Goal: Task Accomplishment & Management: Use online tool/utility

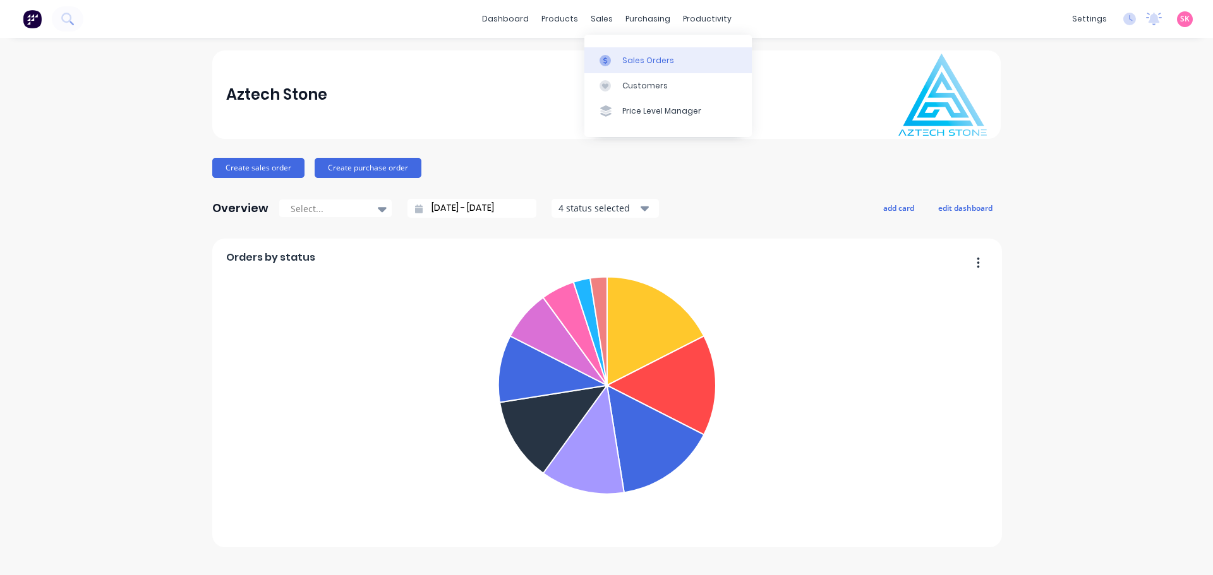
click at [620, 65] on link "Sales Orders" at bounding box center [667, 59] width 167 height 25
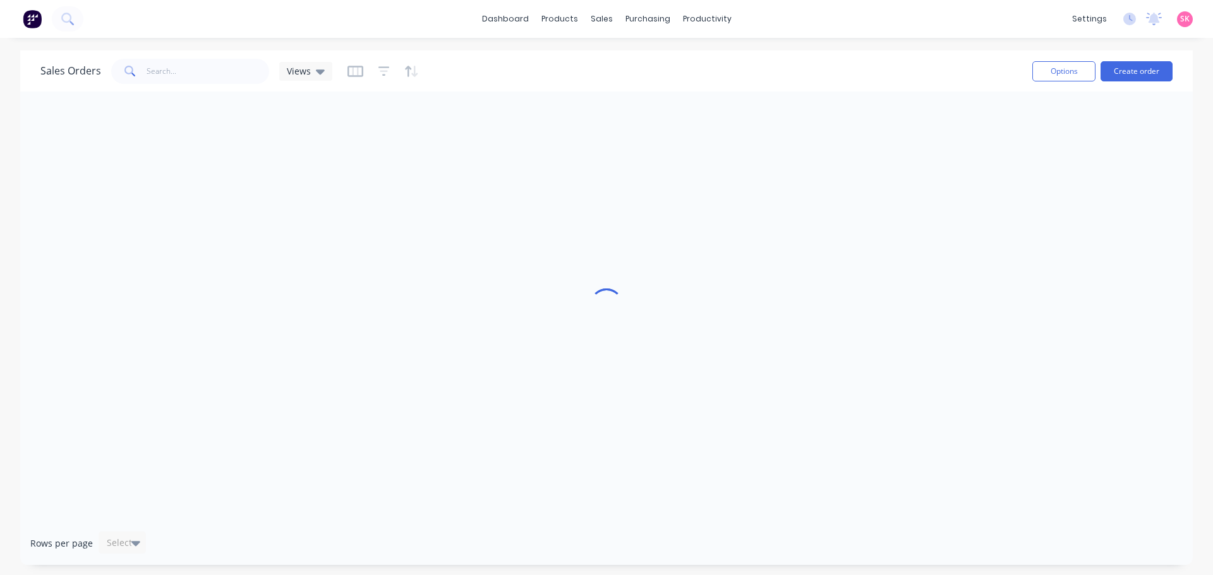
click at [203, 87] on div "Sales Orders Views Options Create order" at bounding box center [606, 71] width 1172 height 41
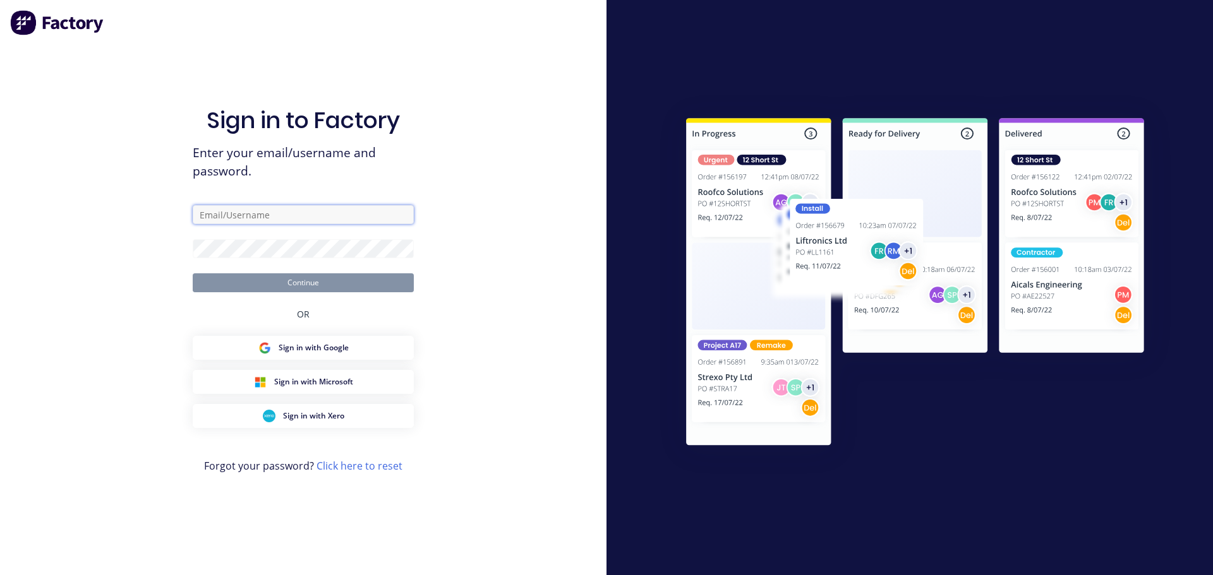
type input "office@aztechstone.com.au"
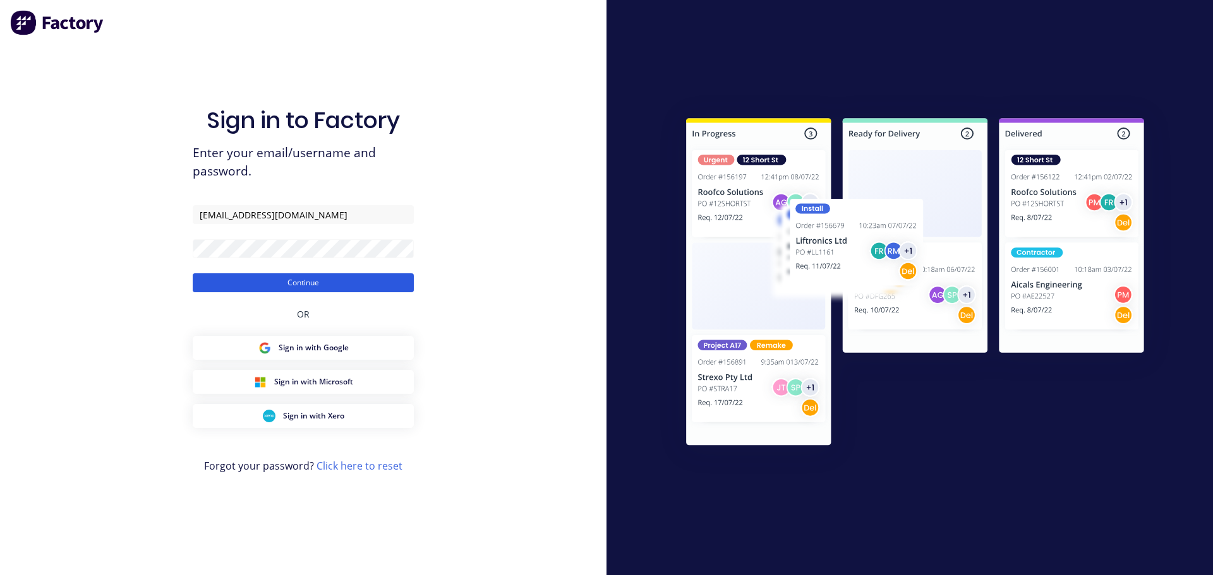
click at [349, 282] on button "Continue" at bounding box center [303, 283] width 221 height 19
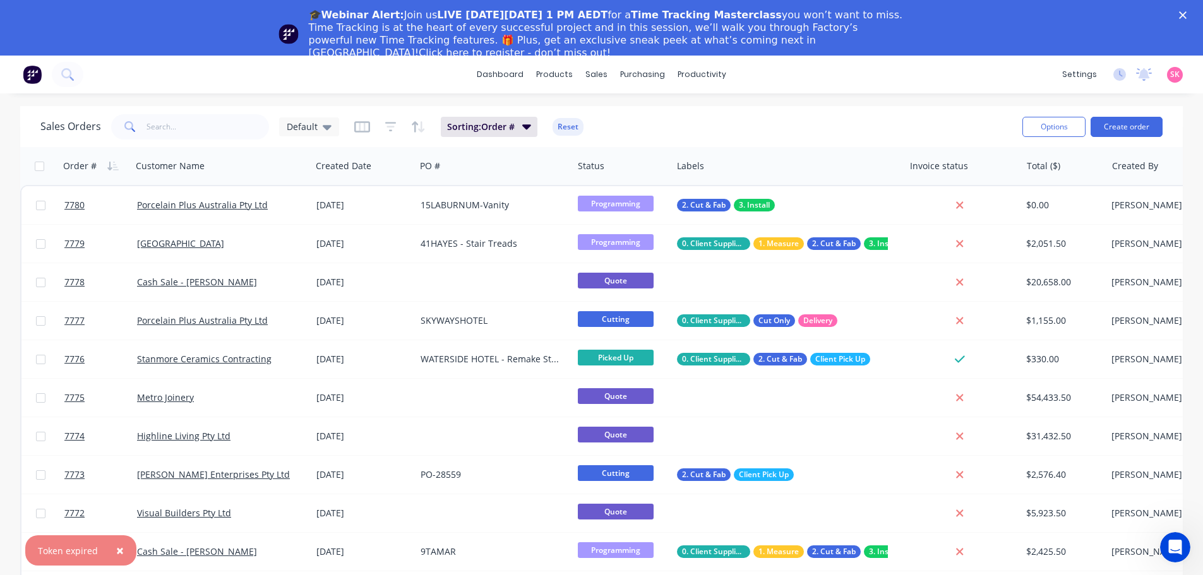
click at [116, 549] on span "×" at bounding box center [120, 551] width 8 height 18
click at [184, 133] on input "text" at bounding box center [208, 126] width 123 height 25
type input "7567"
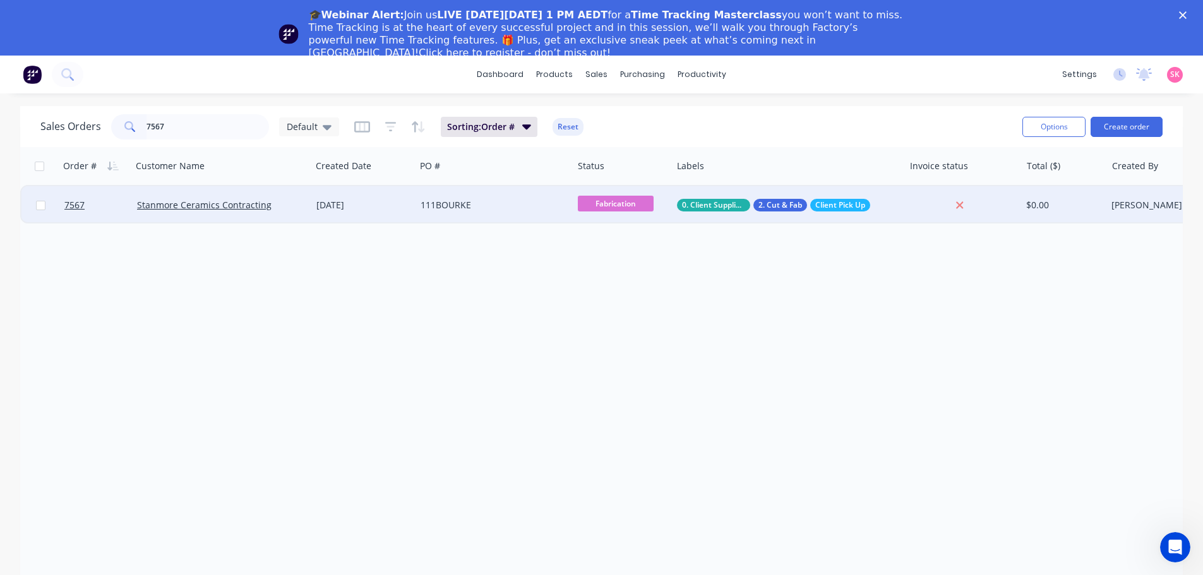
click at [320, 210] on div "18 Jul 2025" at bounding box center [363, 205] width 94 height 13
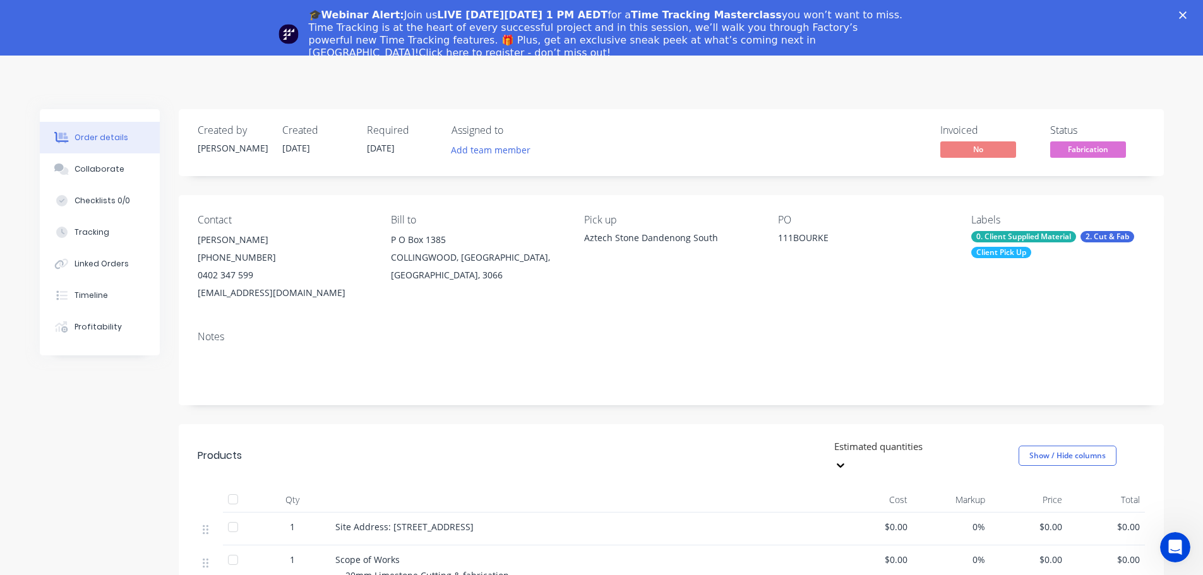
click at [1187, 13] on icon "Close" at bounding box center [1183, 15] width 8 height 8
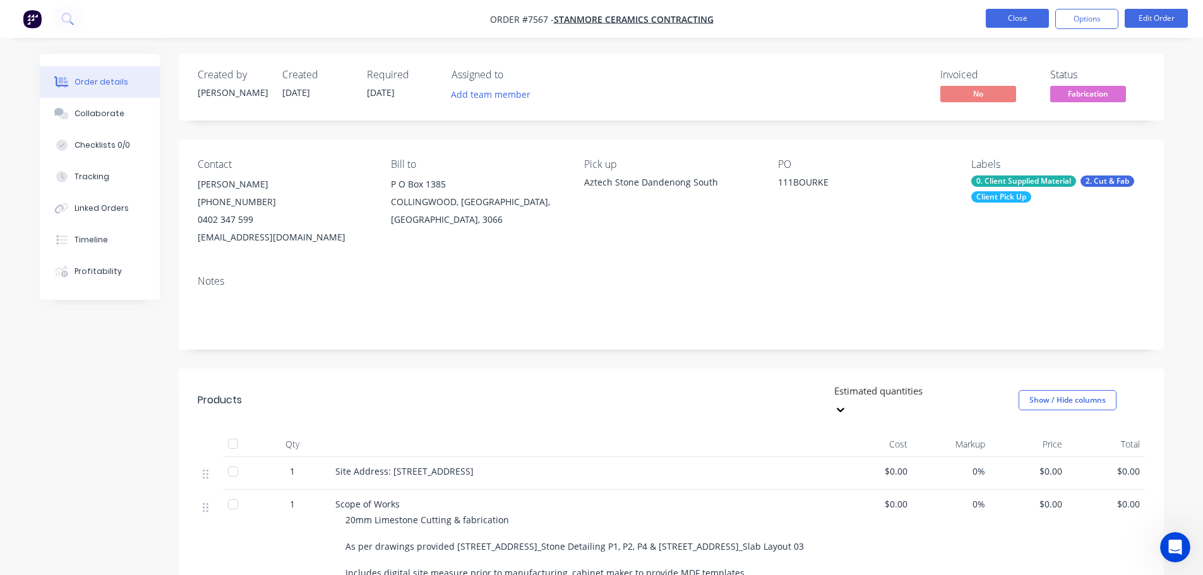
click at [1026, 23] on button "Close" at bounding box center [1017, 18] width 63 height 19
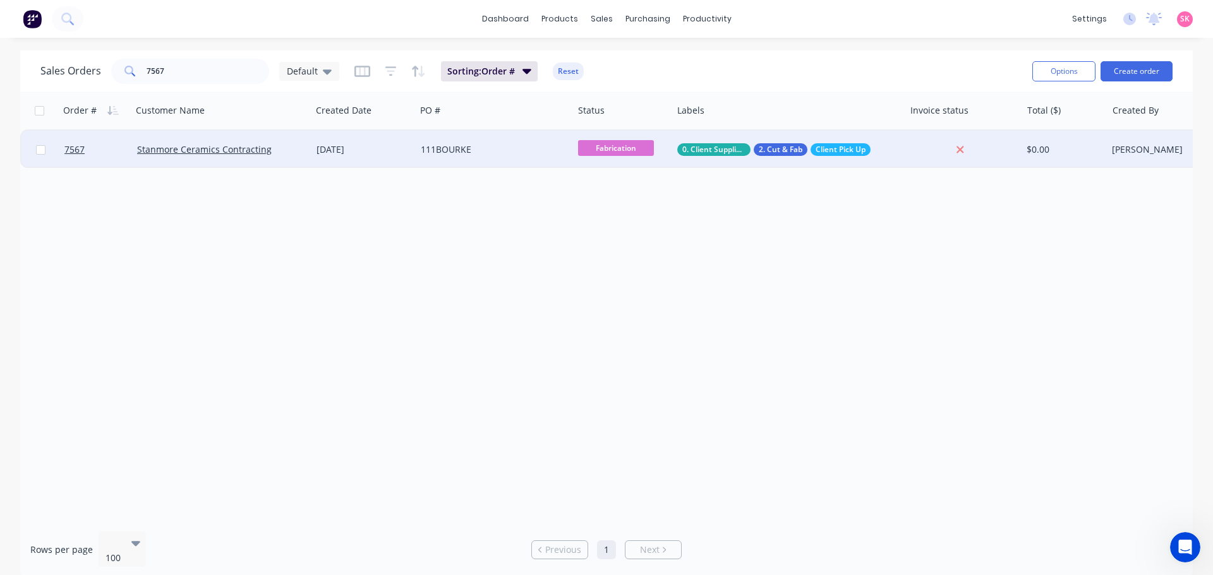
click at [423, 160] on div "111BOURKE" at bounding box center [494, 150] width 157 height 38
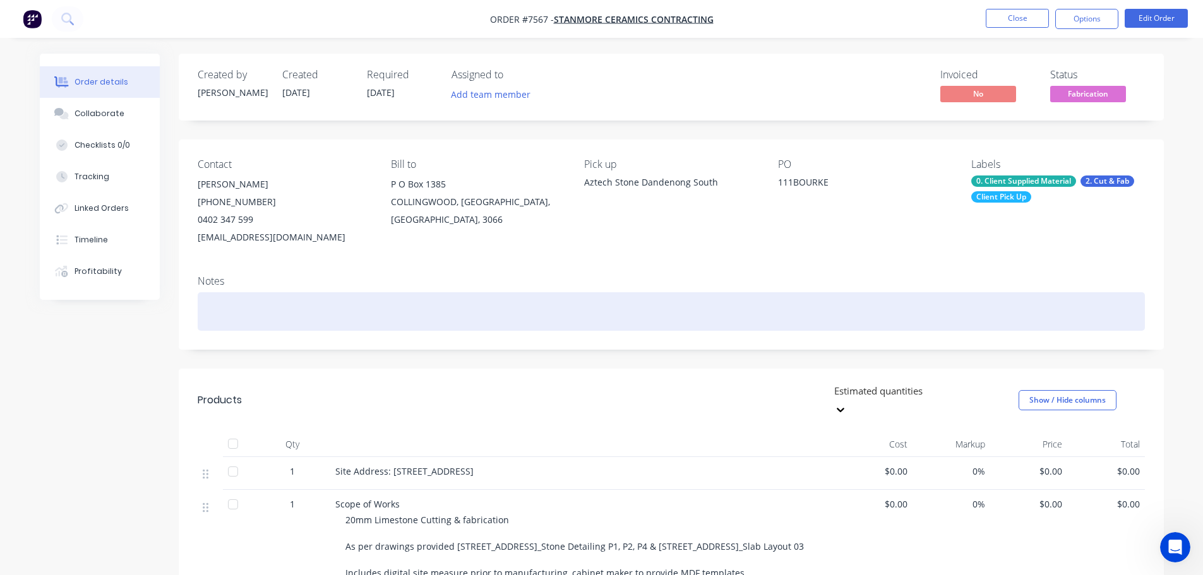
click at [345, 314] on div at bounding box center [672, 311] width 948 height 39
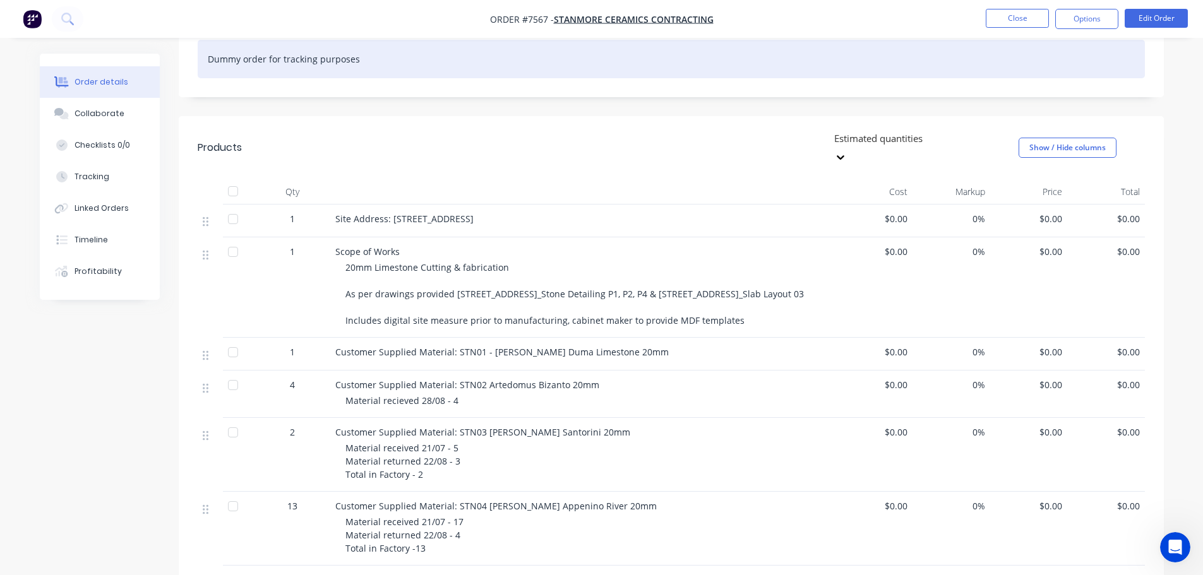
scroll to position [316, 0]
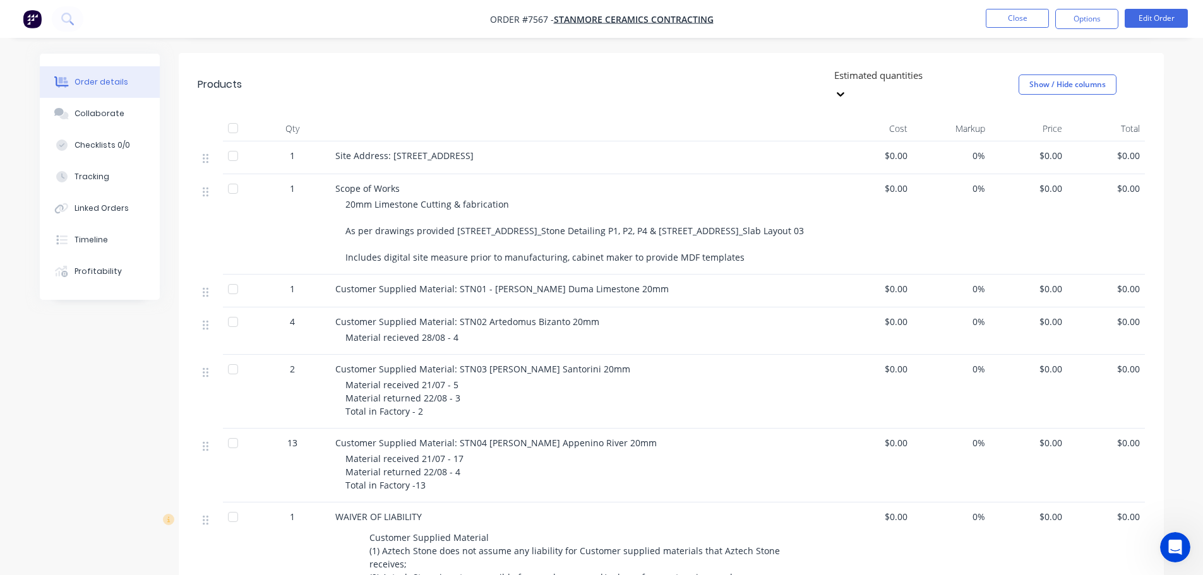
click at [499, 331] on div "Material recieved 28/08 - 4" at bounding box center [588, 337] width 485 height 13
click at [1148, 17] on button "Edit Order" at bounding box center [1156, 18] width 63 height 19
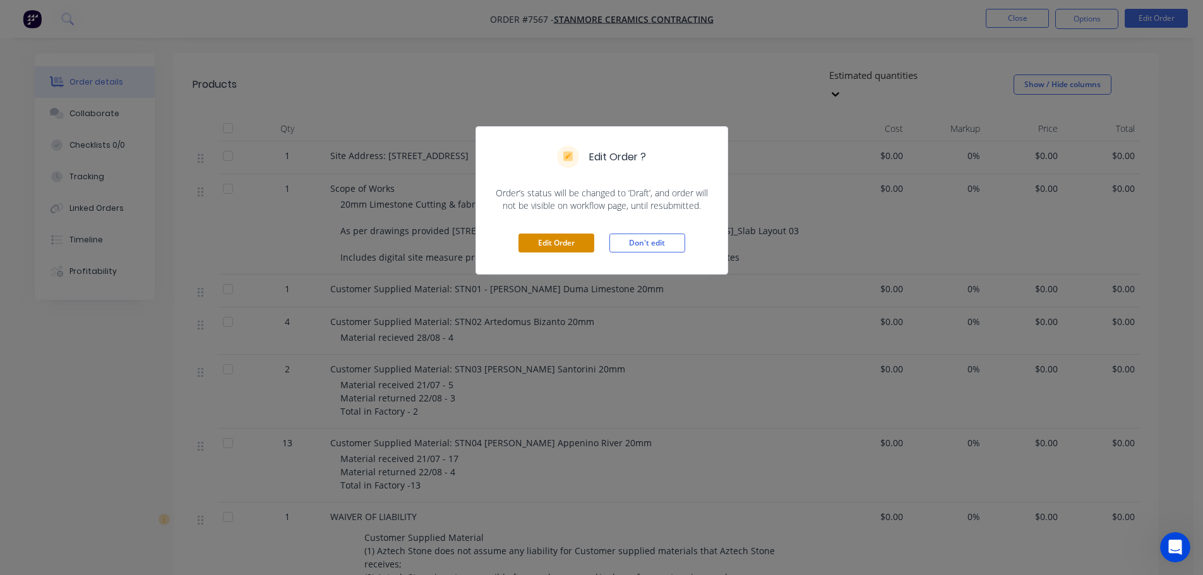
click at [550, 243] on button "Edit Order" at bounding box center [557, 243] width 76 height 19
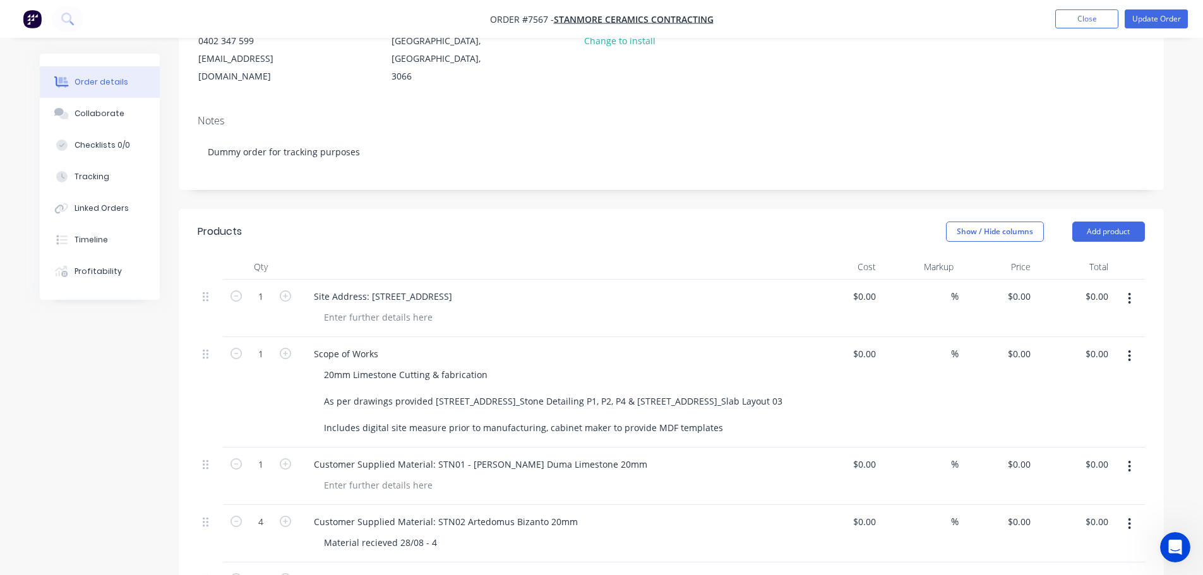
scroll to position [379, 0]
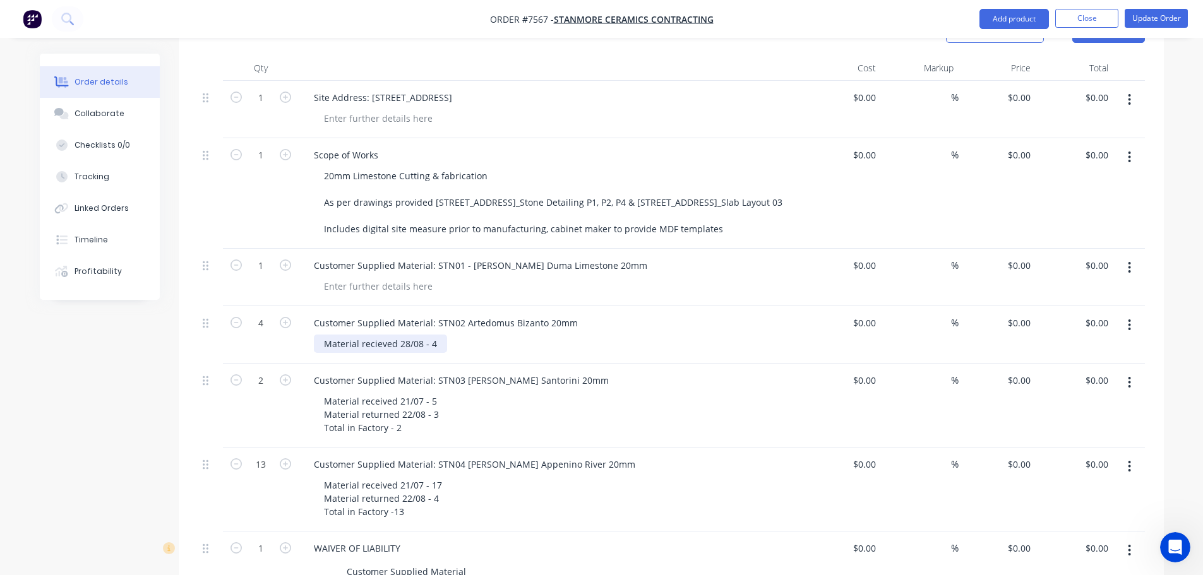
click at [440, 335] on div "Material recieved 28/08 - 4" at bounding box center [380, 344] width 133 height 18
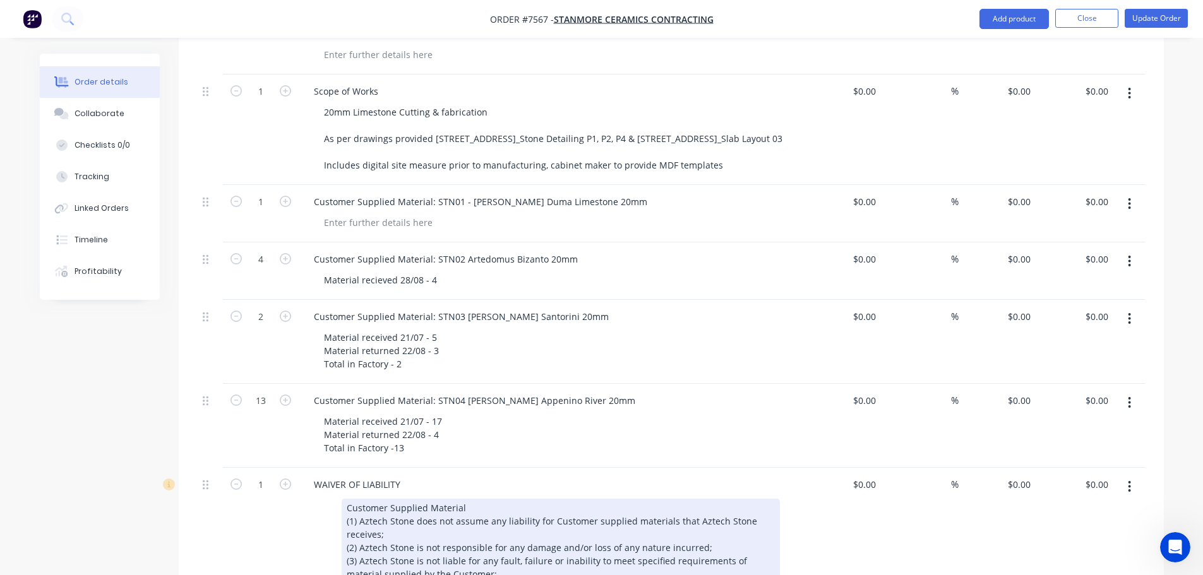
scroll to position [569, 0]
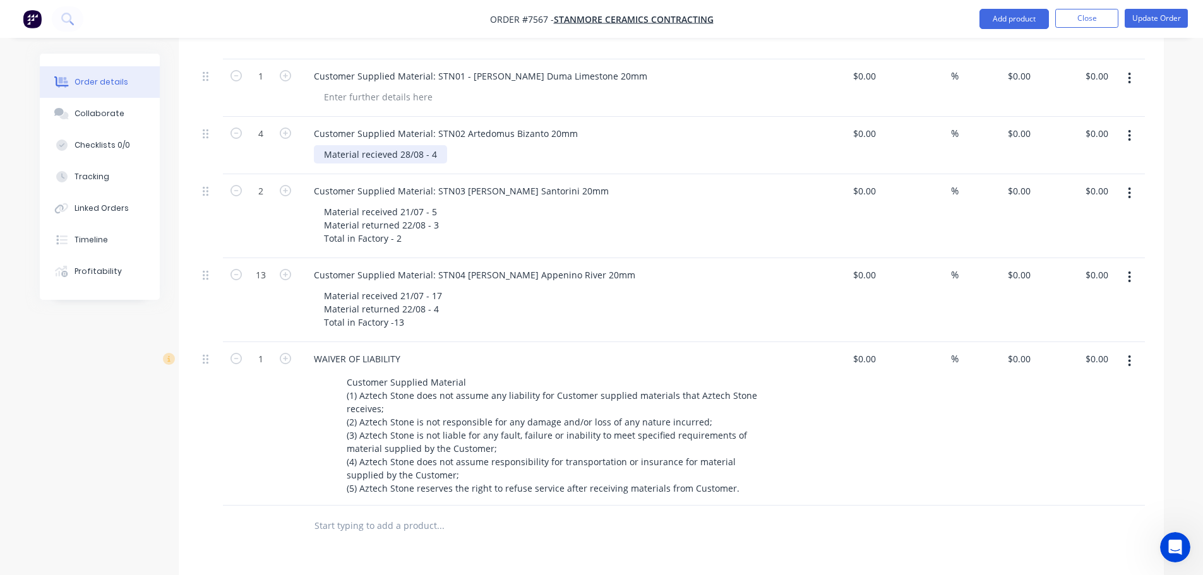
click at [440, 145] on div "Material recieved 28/08 - 4" at bounding box center [380, 154] width 133 height 18
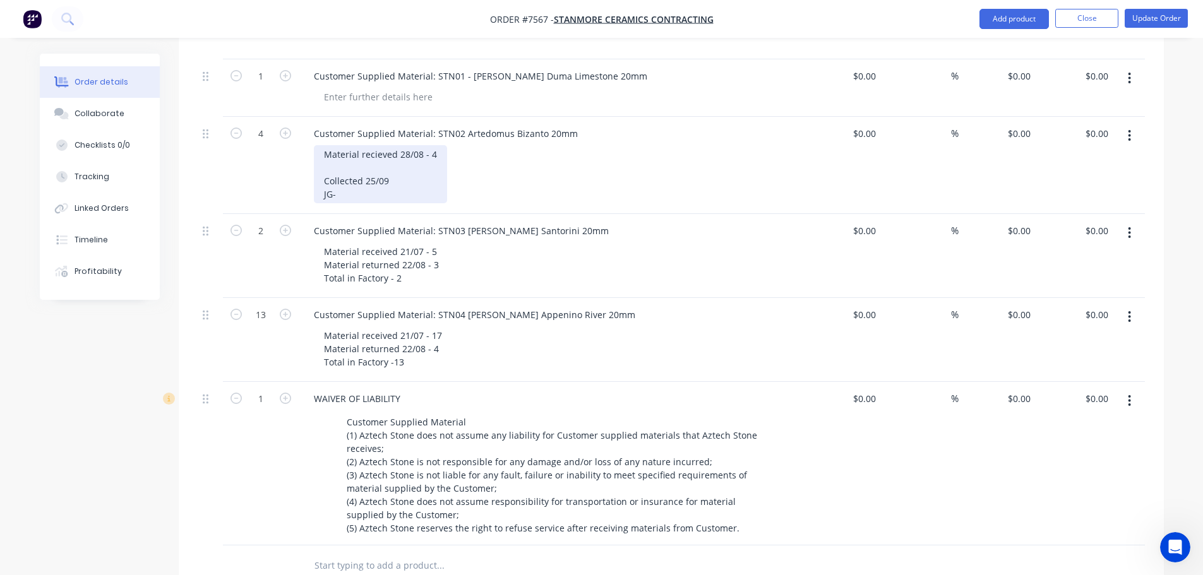
click at [373, 181] on div "Material recieved 28/08 - 4 Collected 25/09 JG-" at bounding box center [380, 174] width 133 height 58
click at [1136, 11] on button "Update Order" at bounding box center [1156, 18] width 63 height 19
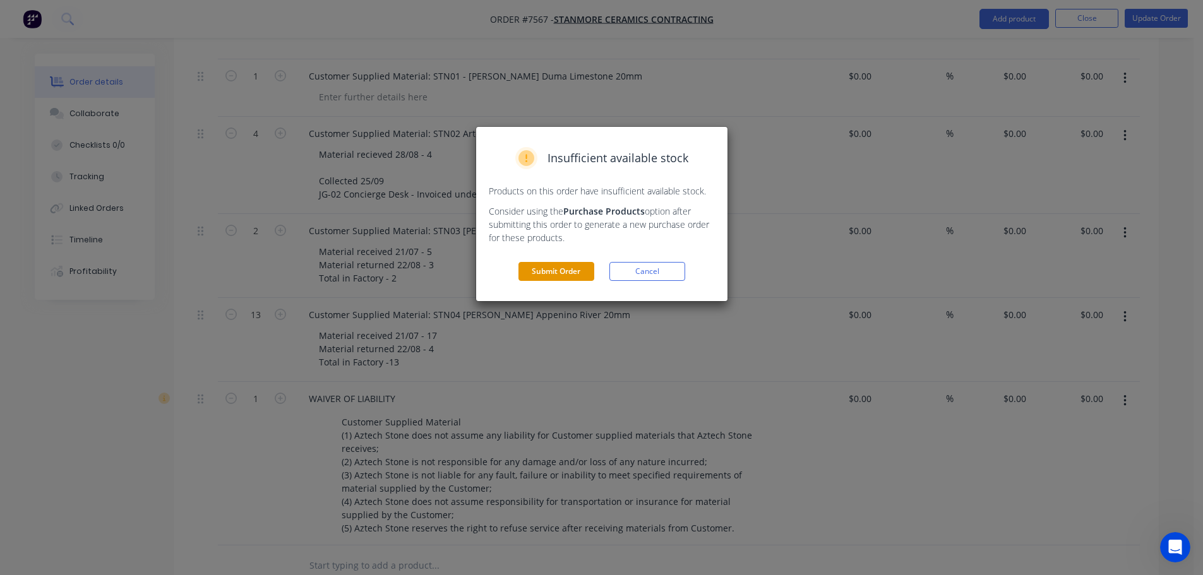
click at [559, 273] on button "Submit Order" at bounding box center [557, 271] width 76 height 19
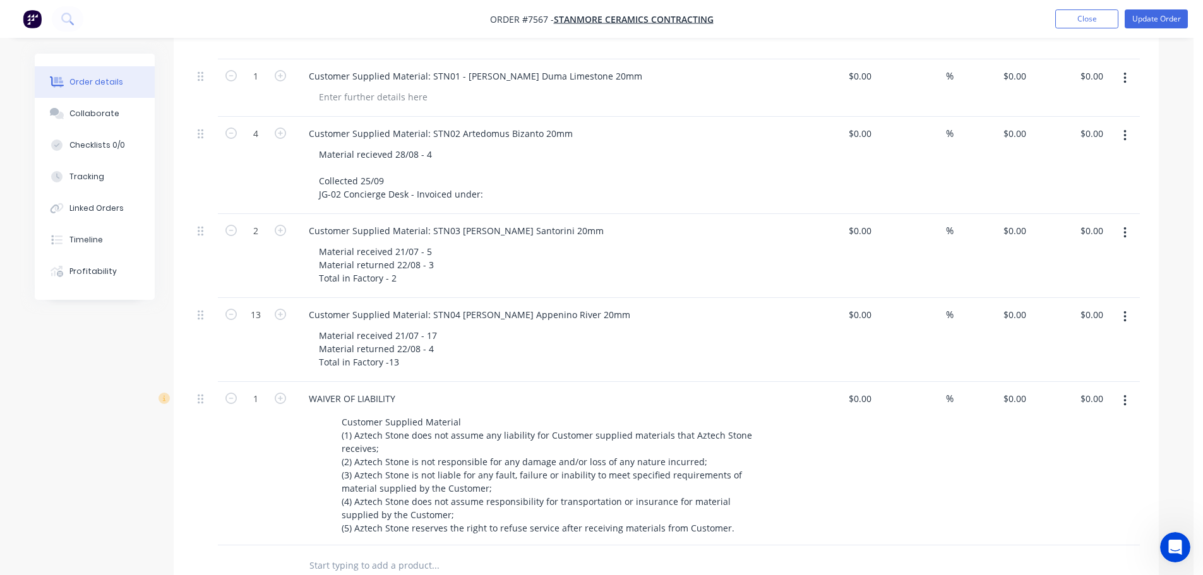
scroll to position [0, 0]
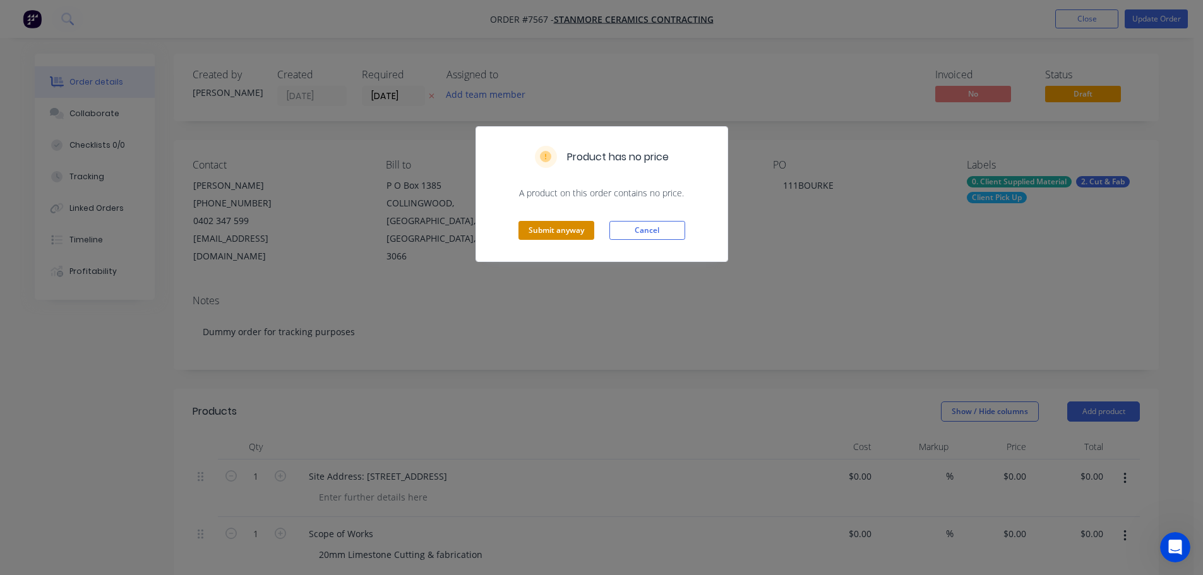
click at [575, 222] on button "Submit anyway" at bounding box center [557, 230] width 76 height 19
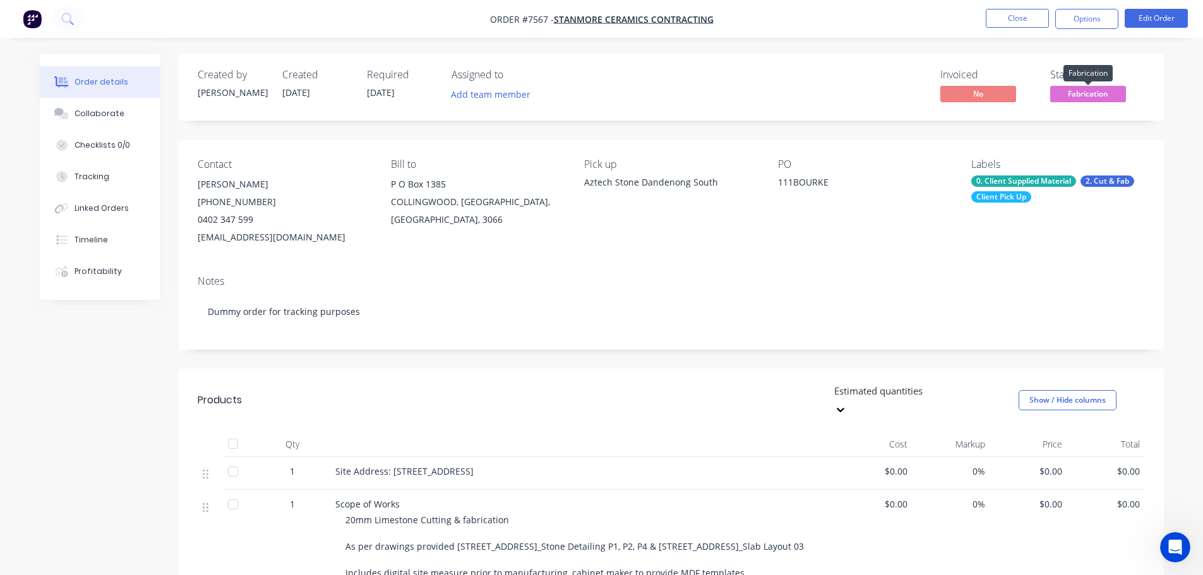
click at [1097, 98] on span "Fabrication" at bounding box center [1088, 94] width 76 height 16
click at [788, 181] on div "111BOURKE" at bounding box center [857, 185] width 158 height 18
click at [1004, 17] on button "Close" at bounding box center [1017, 18] width 63 height 19
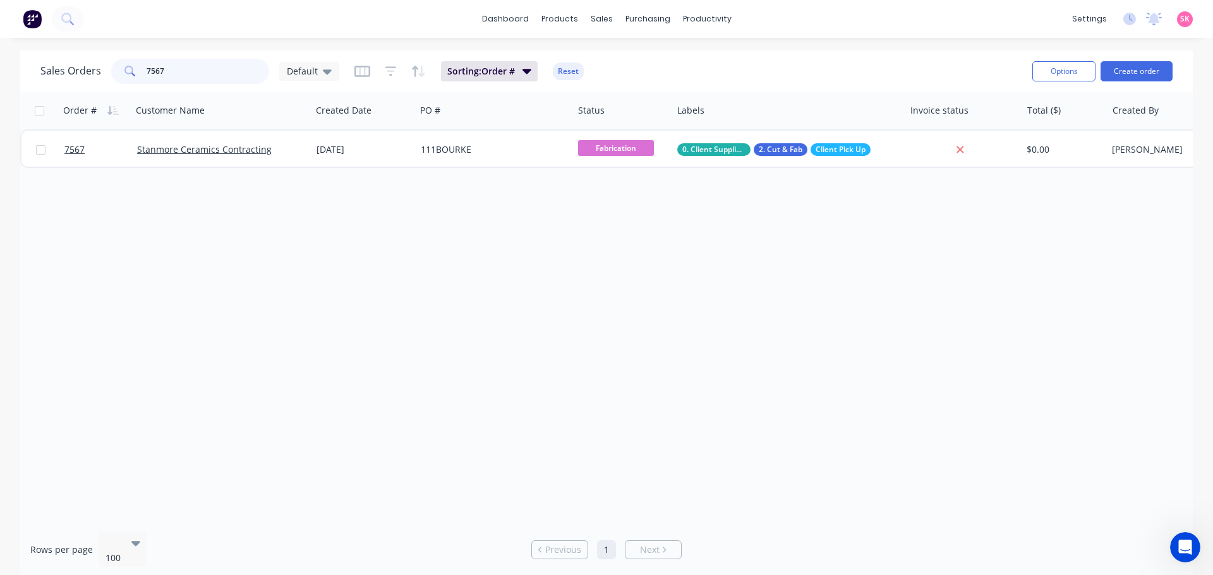
drag, startPoint x: 189, startPoint y: 76, endPoint x: 42, endPoint y: 48, distance: 149.9
click at [140, 71] on div "7567" at bounding box center [190, 71] width 158 height 25
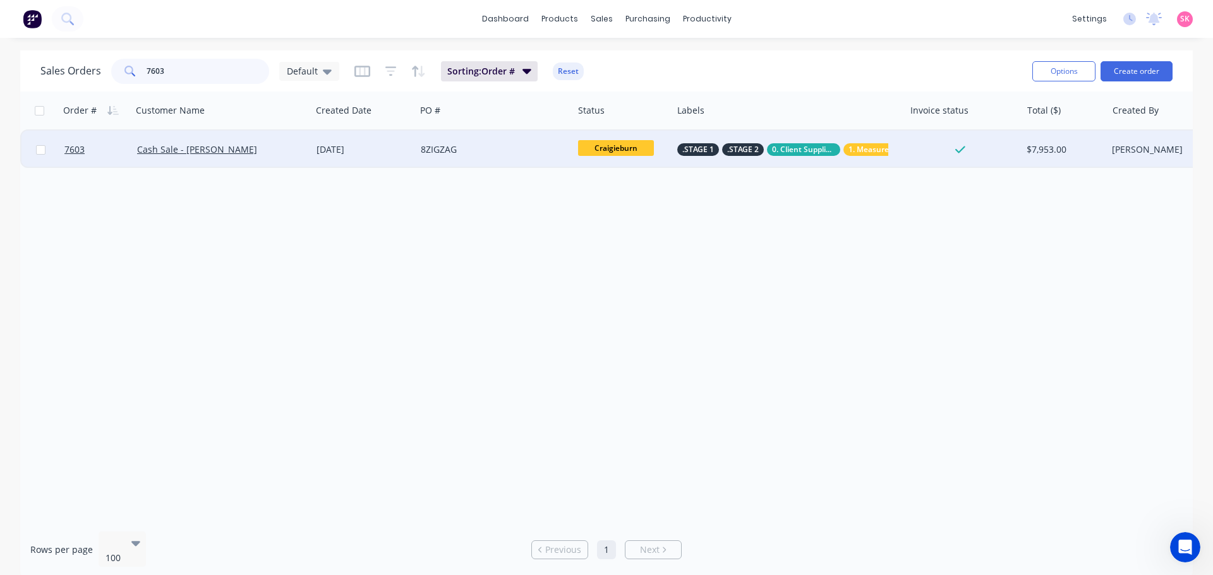
type input "7603"
click at [306, 164] on div "Cash Sale - [PERSON_NAME]" at bounding box center [221, 150] width 179 height 38
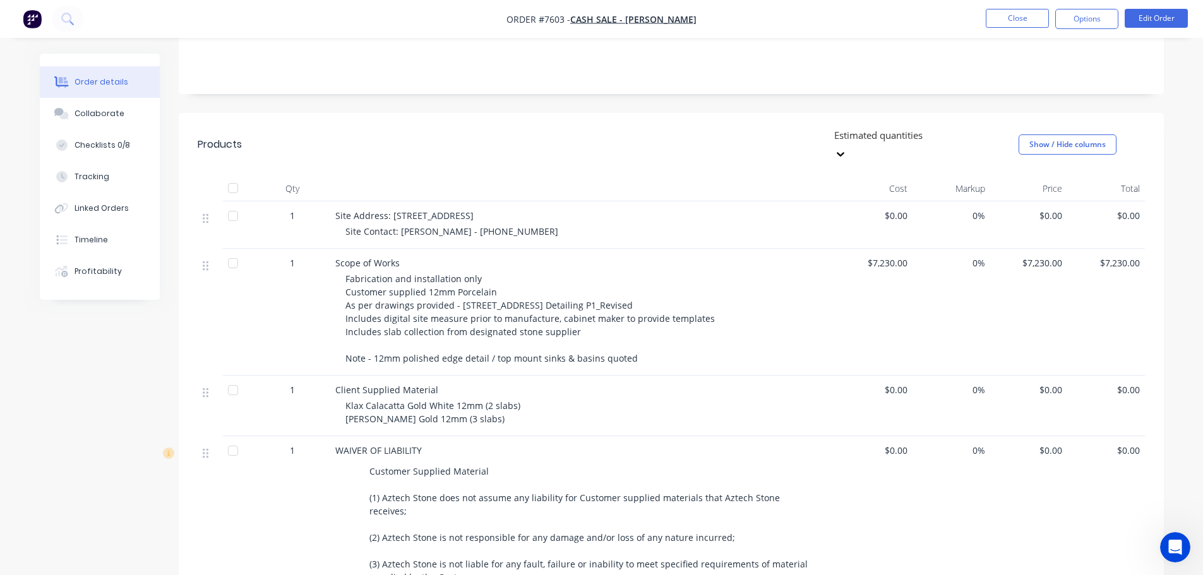
scroll to position [63, 0]
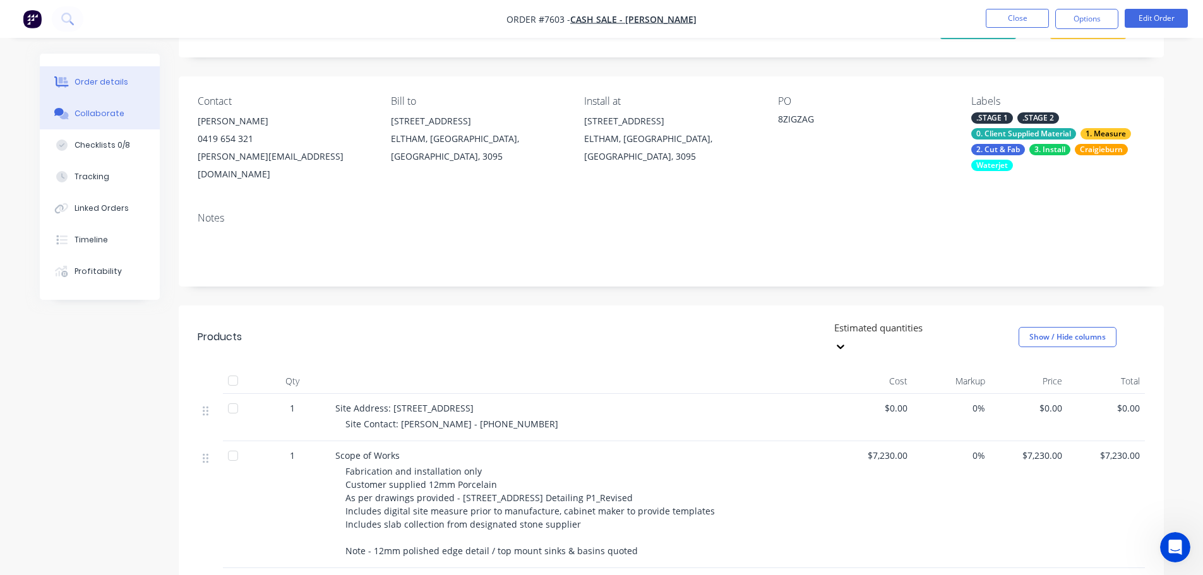
click at [96, 117] on div "Collaborate" at bounding box center [100, 113] width 50 height 11
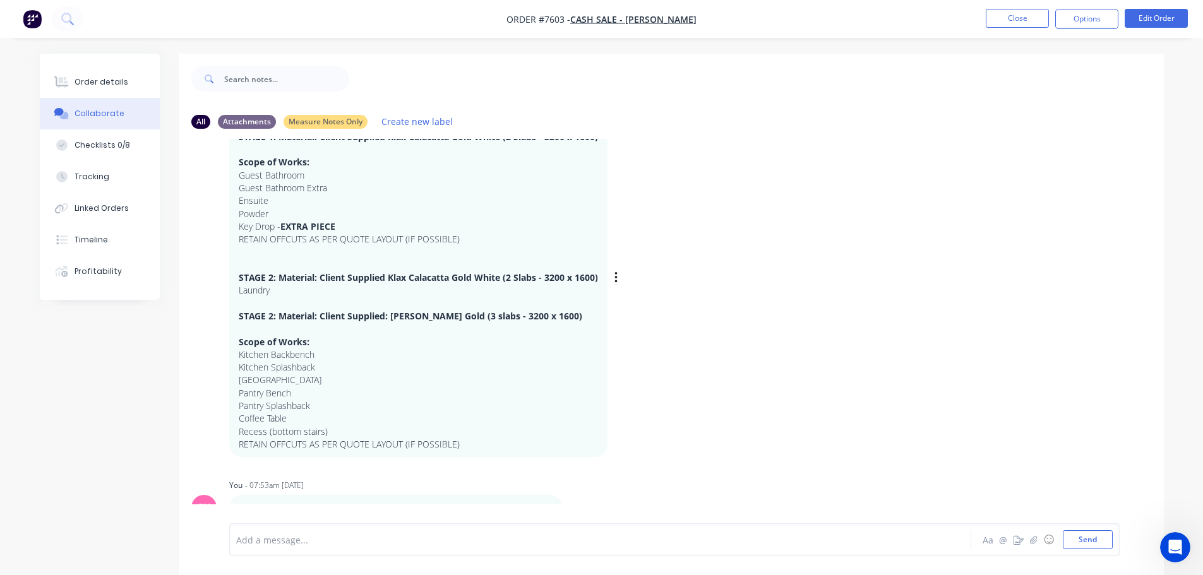
scroll to position [361, 0]
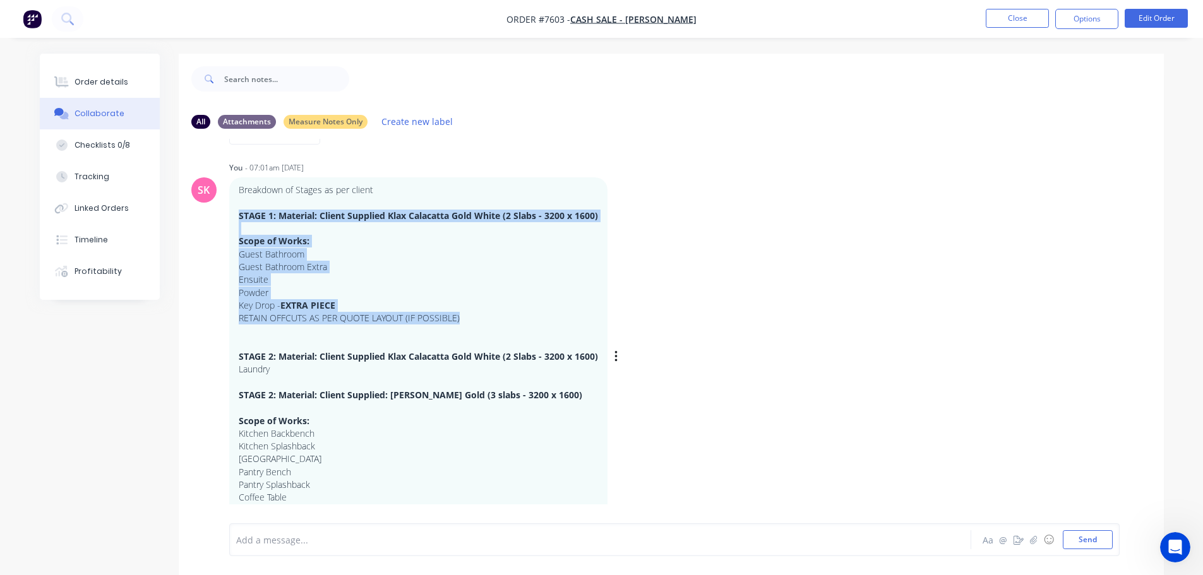
drag, startPoint x: 354, startPoint y: 305, endPoint x: 231, endPoint y: 216, distance: 151.5
click at [230, 216] on div "Breakdown of Stages as per client STAGE 1: Material: Client Supplied Klax Calac…" at bounding box center [418, 357] width 378 height 359
copy div "STAGE 1: Material: Client Supplied Klax Calacatta Gold White (2 Slabs - 3200 x …"
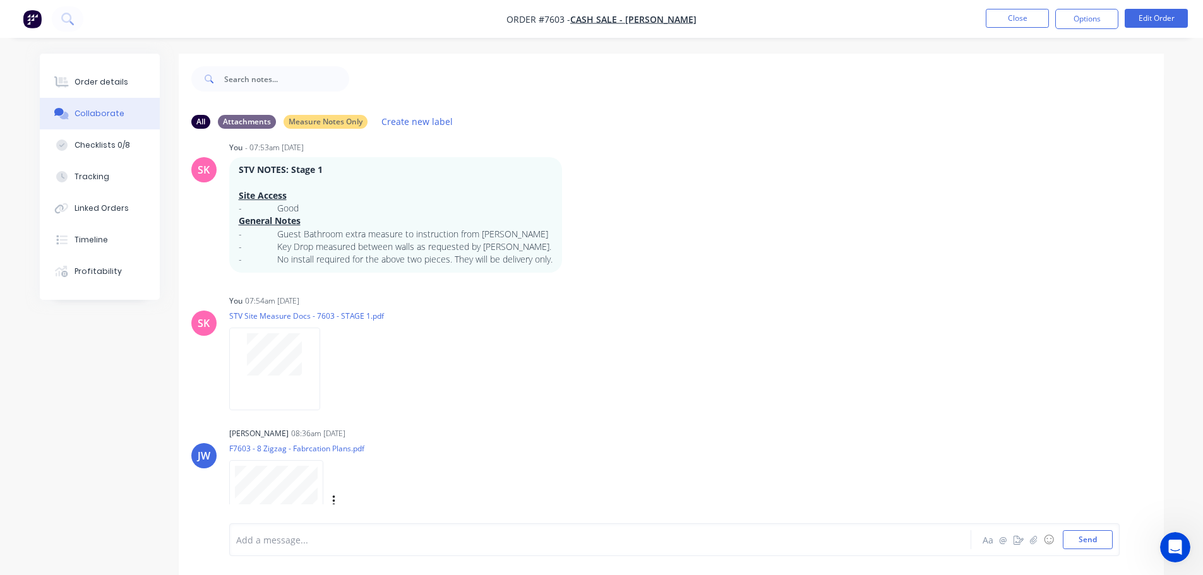
scroll to position [803, 0]
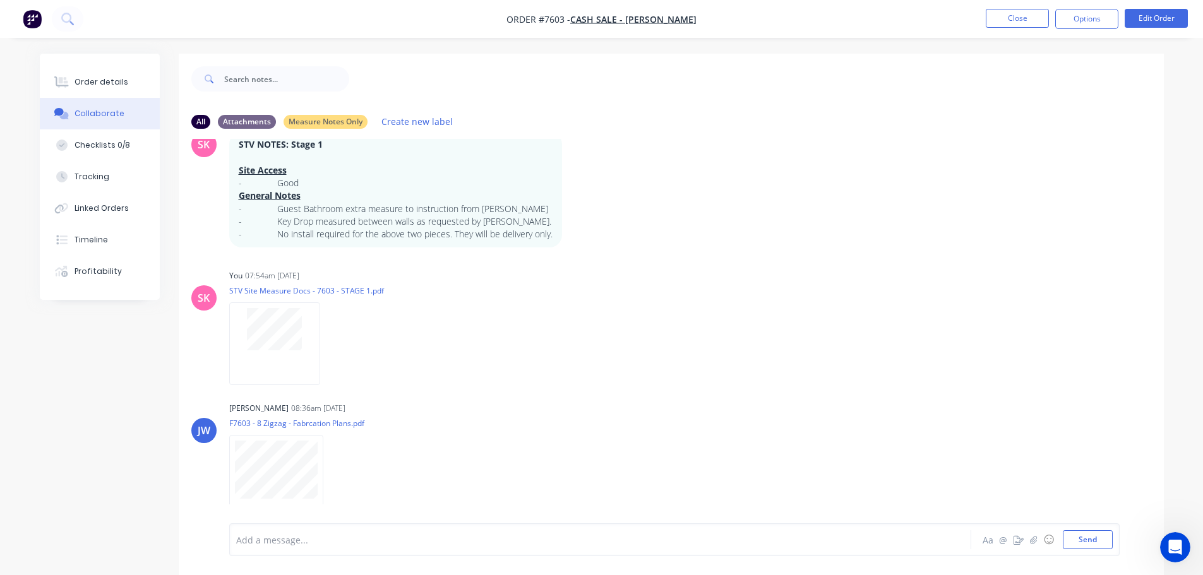
click at [287, 549] on div "Add a message..." at bounding box center [565, 540] width 658 height 19
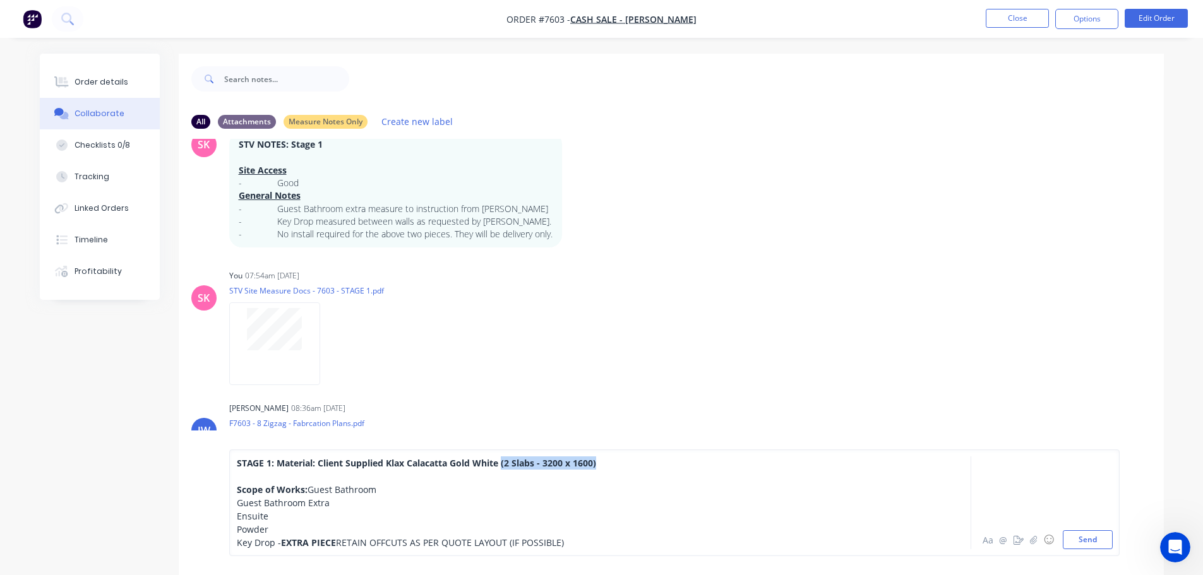
drag, startPoint x: 629, startPoint y: 435, endPoint x: 502, endPoint y: 433, distance: 127.0
click at [502, 457] on div "STAGE 1: Material: Client Supplied Klax Calacatta Gold White (2 Slabs - 3200 x …" at bounding box center [565, 497] width 657 height 80
click at [313, 457] on div "STAGE 1: Material: Client Supplied Klax Calacatta Gold White Scope of Works: Gu…" at bounding box center [565, 497] width 657 height 80
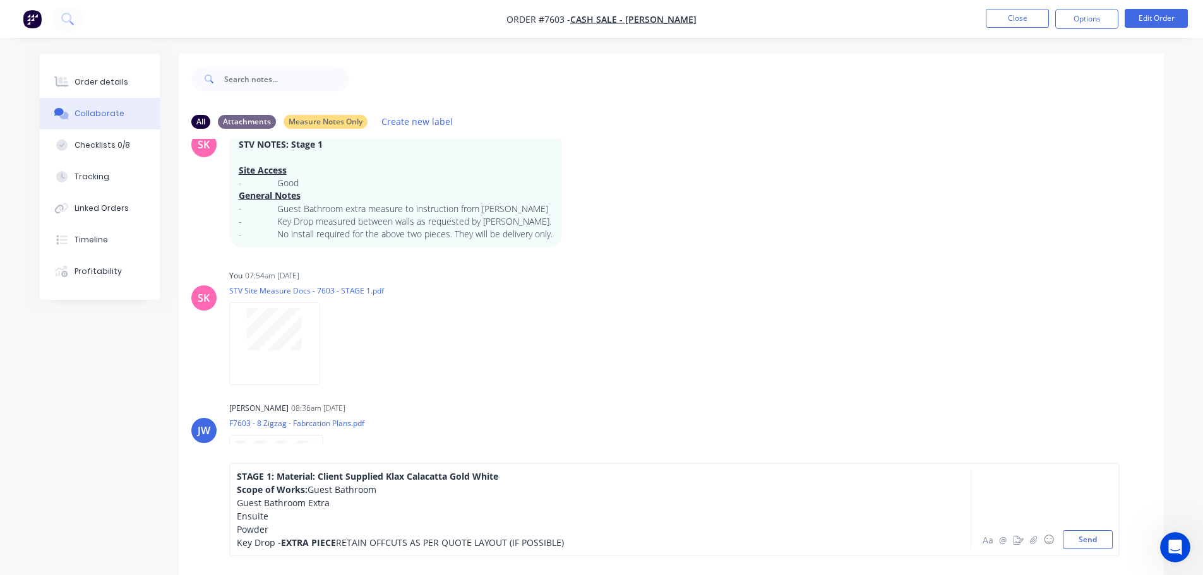
click at [365, 498] on div "STAGE 1: Material: Client Supplied Klax Calacatta Gold White Scope of Works: Gu…" at bounding box center [565, 503] width 657 height 66
drag, startPoint x: 484, startPoint y: 536, endPoint x: 200, endPoint y: 545, distance: 284.4
click at [200, 545] on div "STAGE 1: Material: Client Supplied Klax Calacatta Gold White Scope of Works: Gu…" at bounding box center [671, 509] width 985 height 131
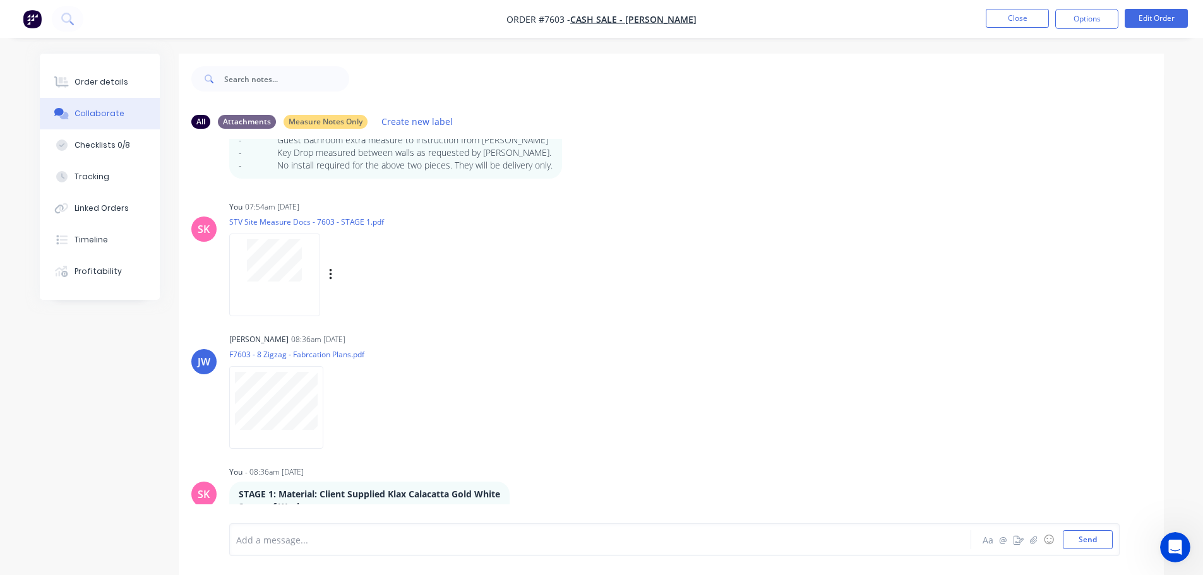
scroll to position [945, 0]
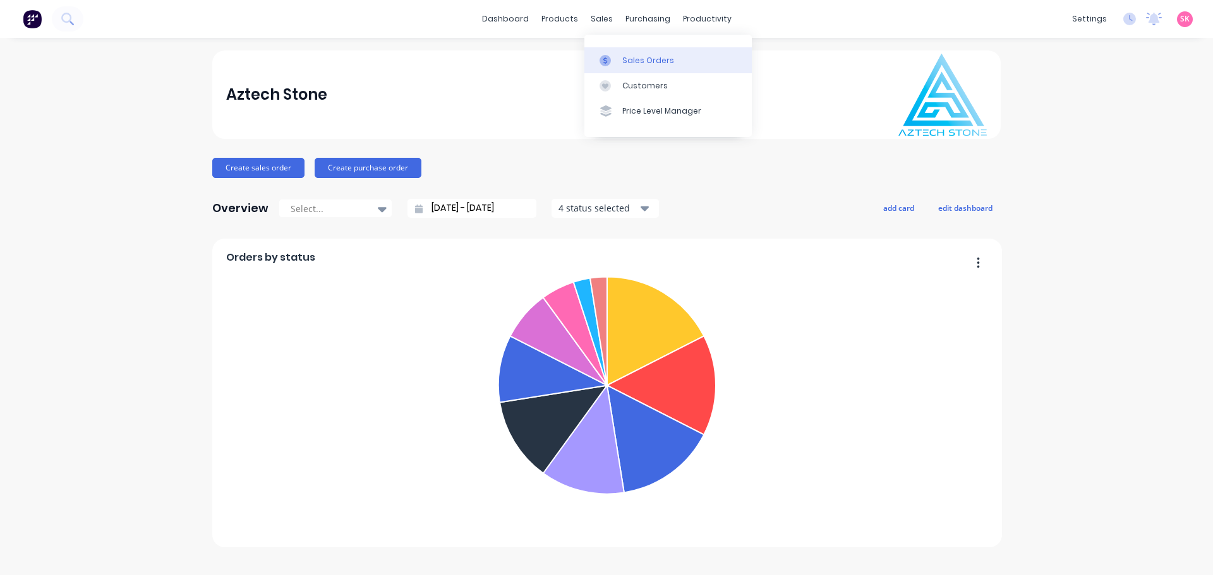
click at [608, 60] on icon at bounding box center [604, 60] width 11 height 11
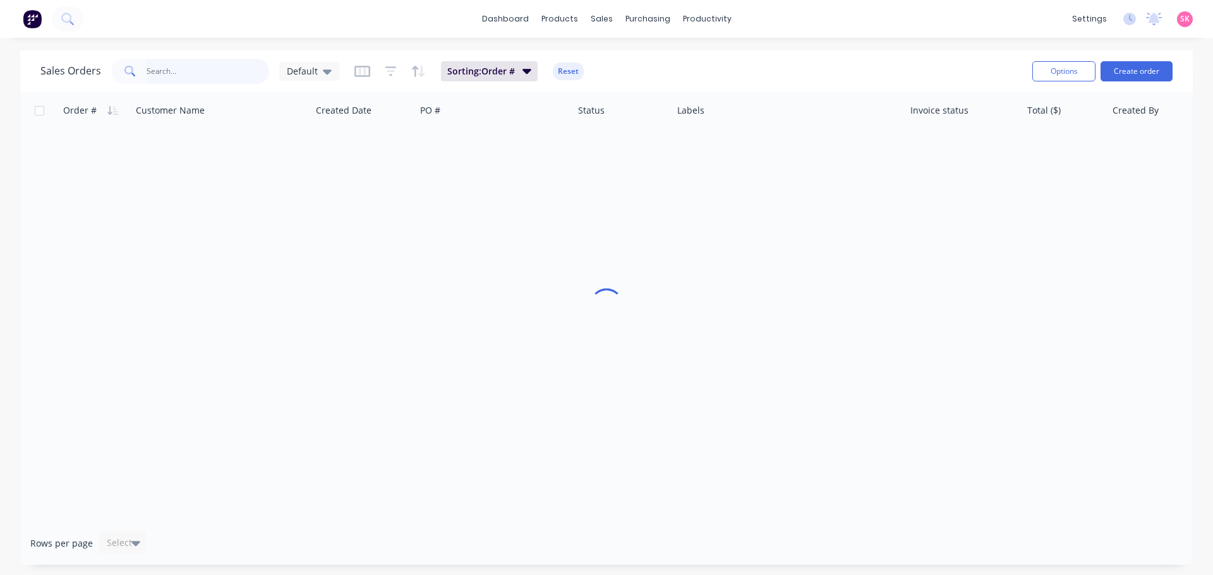
click at [193, 76] on input "text" at bounding box center [208, 71] width 123 height 25
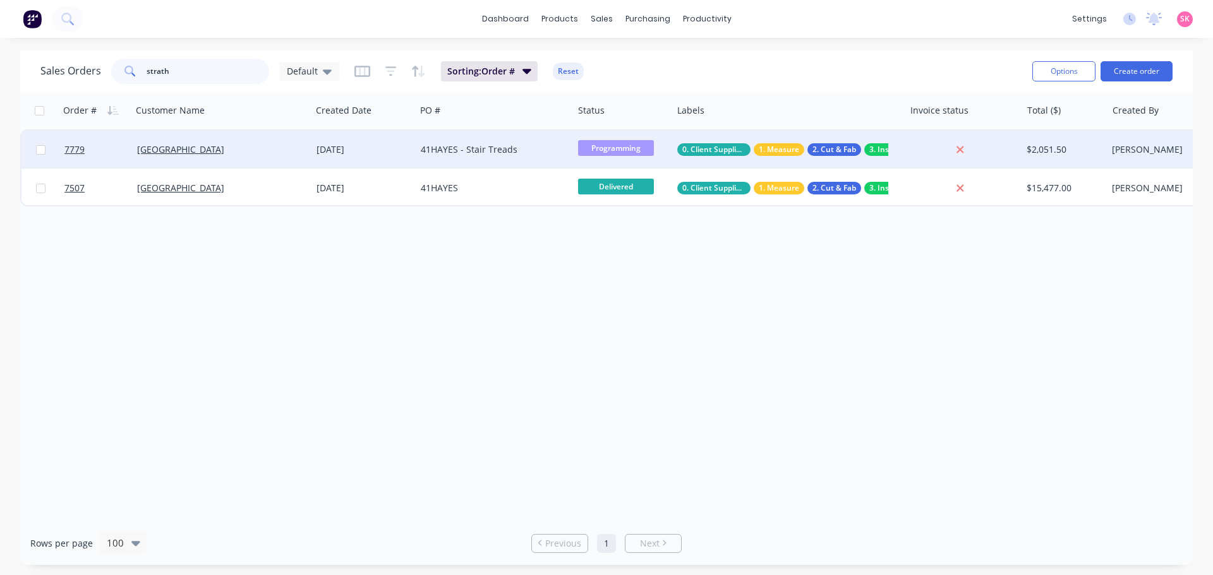
type input "strath"
click at [343, 141] on div "[DATE]" at bounding box center [363, 150] width 104 height 38
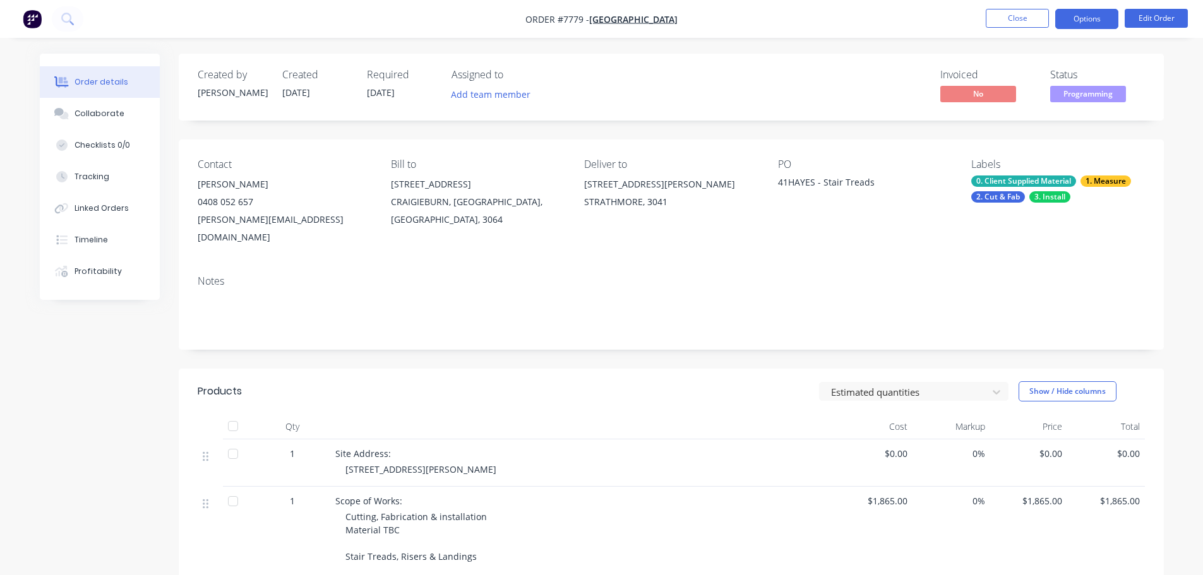
click at [1077, 21] on button "Options" at bounding box center [1087, 19] width 63 height 20
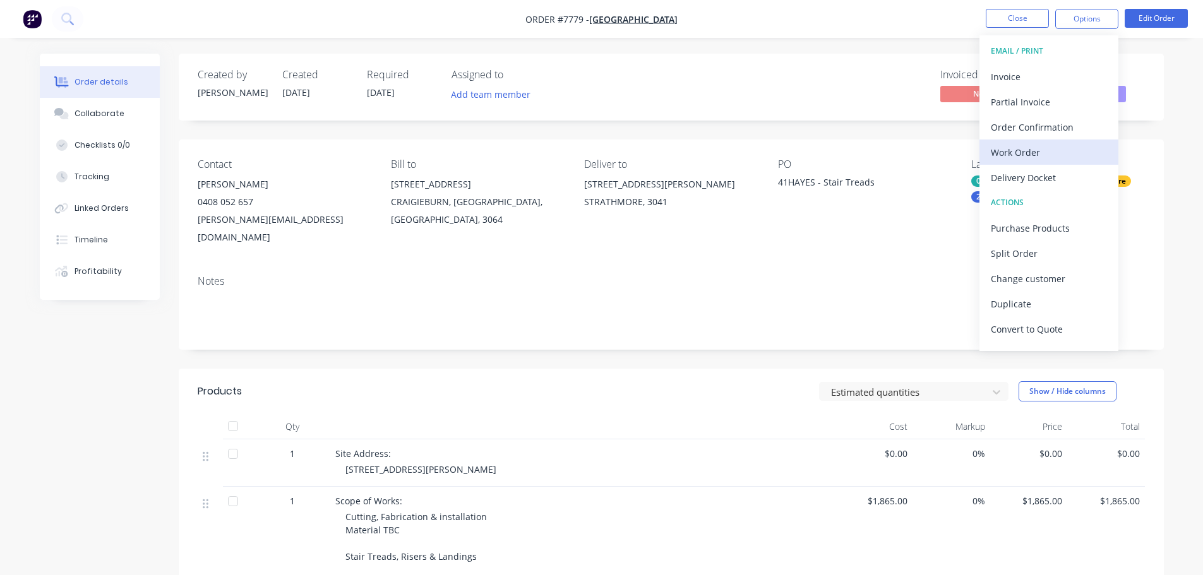
click at [1013, 152] on div "Work Order" at bounding box center [1049, 152] width 116 height 18
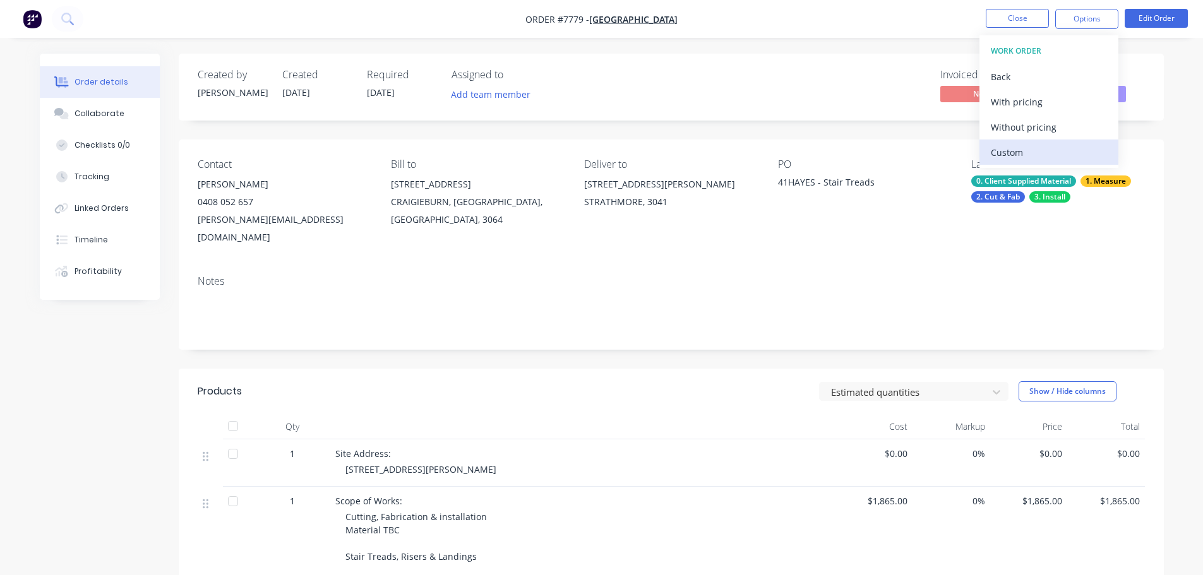
click at [1015, 153] on div "Custom" at bounding box center [1049, 152] width 116 height 18
click at [1040, 133] on div "Without pricing" at bounding box center [1049, 127] width 116 height 18
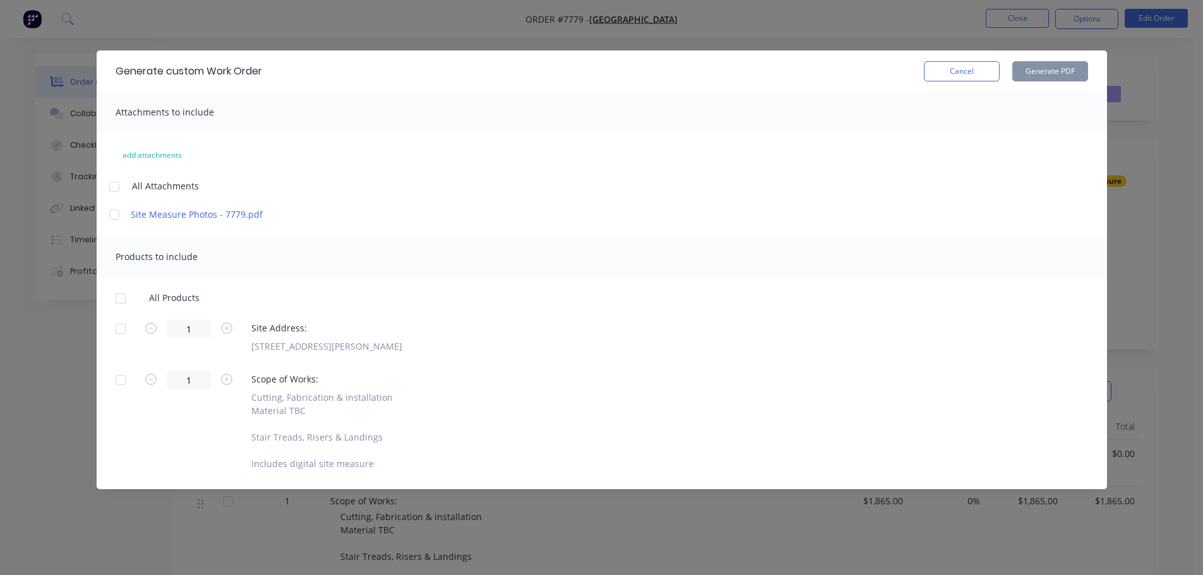
click at [114, 330] on div at bounding box center [120, 328] width 25 height 25
click at [124, 373] on div at bounding box center [120, 380] width 25 height 25
click at [1058, 78] on button "Generate PDF" at bounding box center [1051, 71] width 76 height 20
drag, startPoint x: 970, startPoint y: 64, endPoint x: 984, endPoint y: 52, distance: 18.8
click at [970, 64] on button "Cancel" at bounding box center [962, 71] width 76 height 20
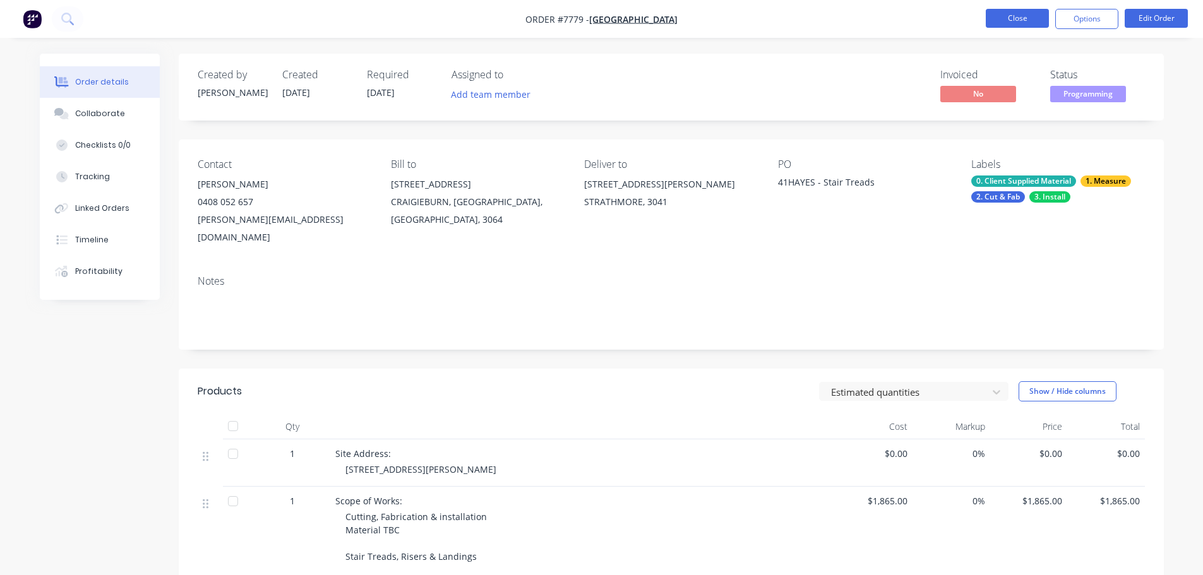
click at [1022, 22] on button "Close" at bounding box center [1017, 18] width 63 height 19
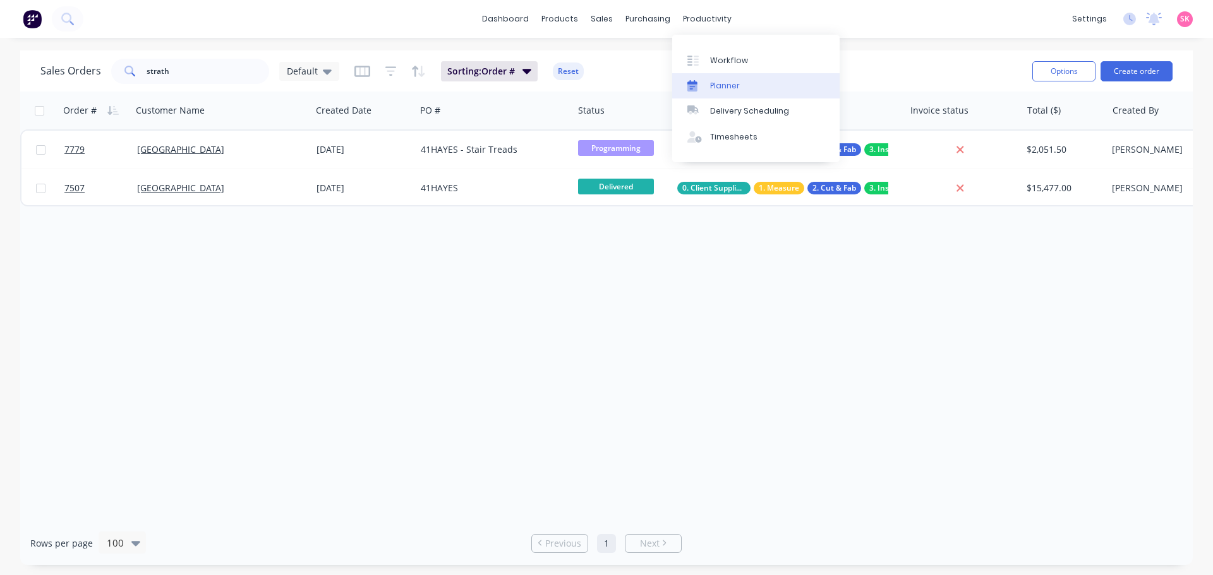
click at [713, 82] on div "Planner" at bounding box center [725, 85] width 30 height 11
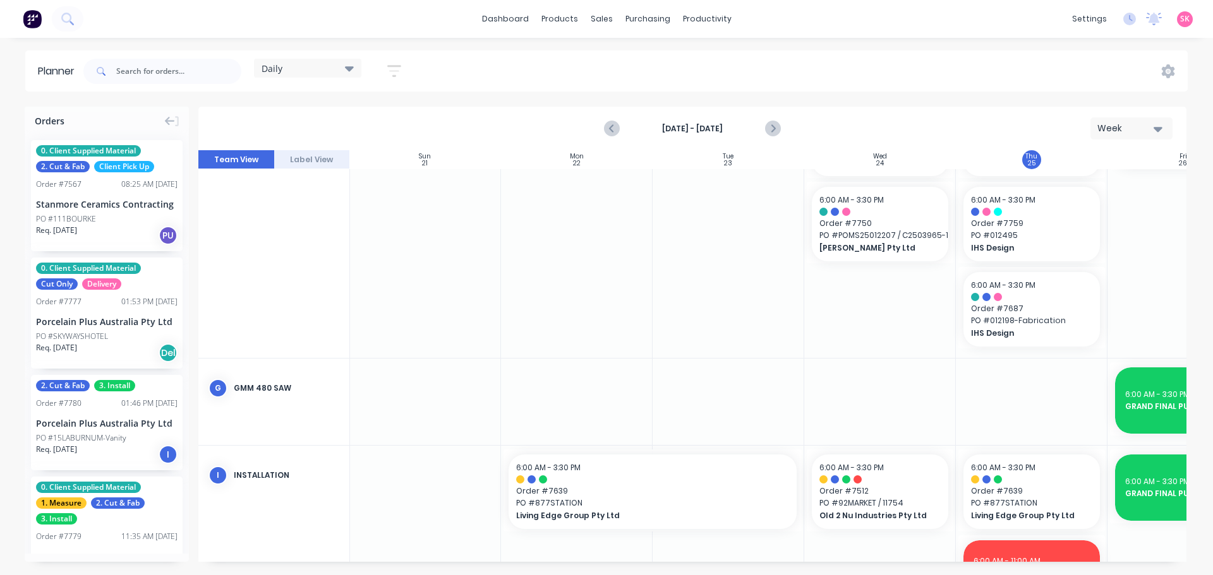
scroll to position [666, 1]
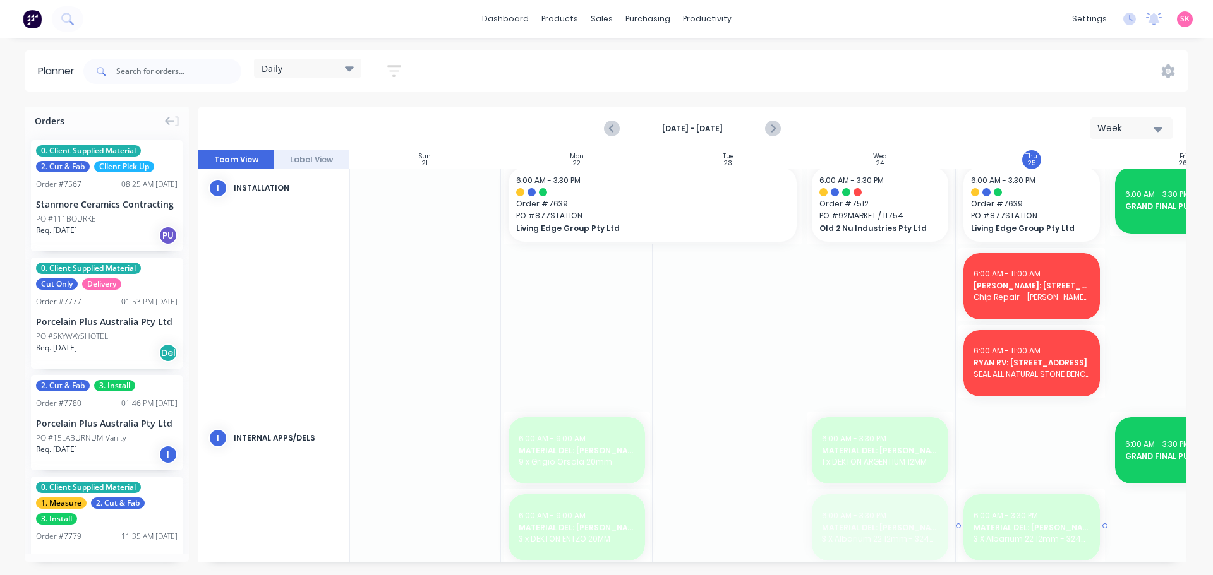
drag, startPoint x: 813, startPoint y: 557, endPoint x: 1033, endPoint y: 553, distance: 219.8
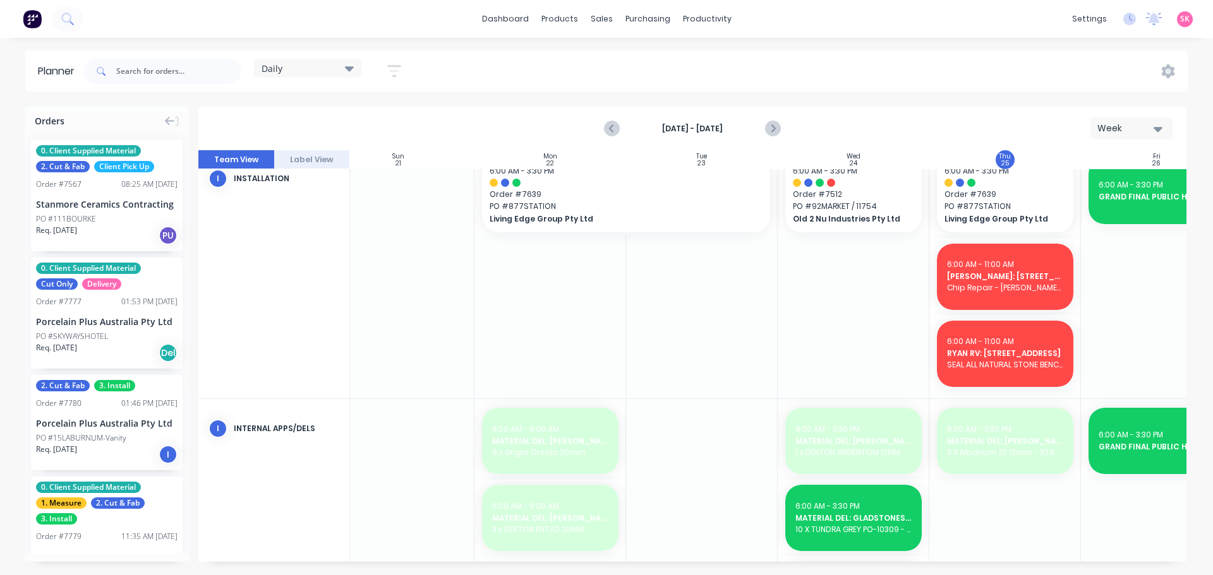
scroll to position [739, 39]
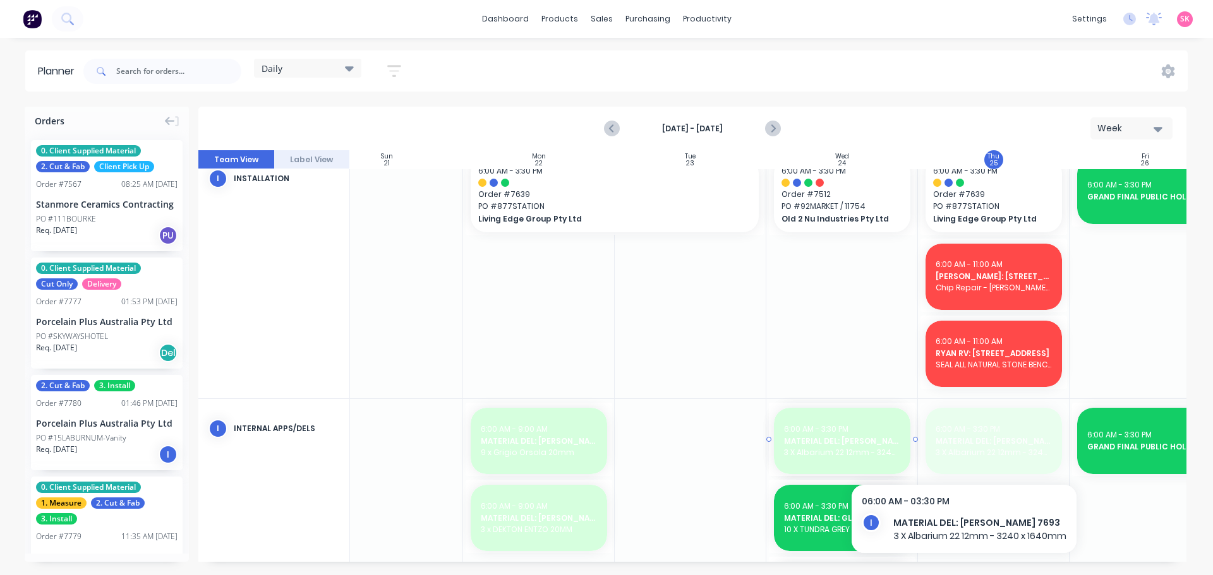
drag, startPoint x: 980, startPoint y: 456, endPoint x: 963, endPoint y: 456, distance: 16.4
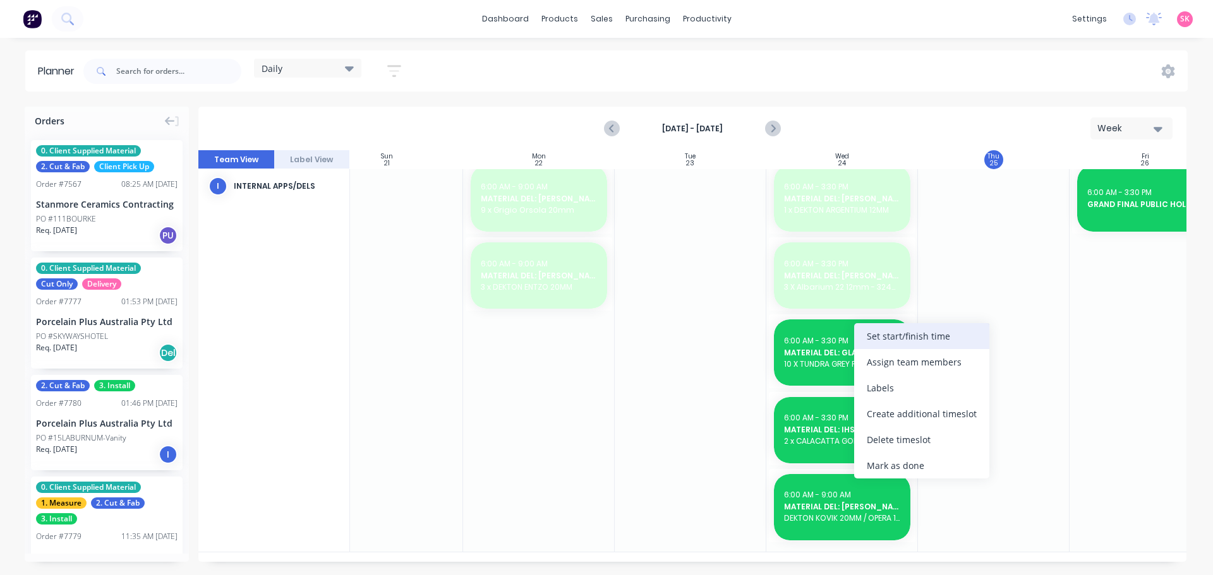
scroll to position [977, 39]
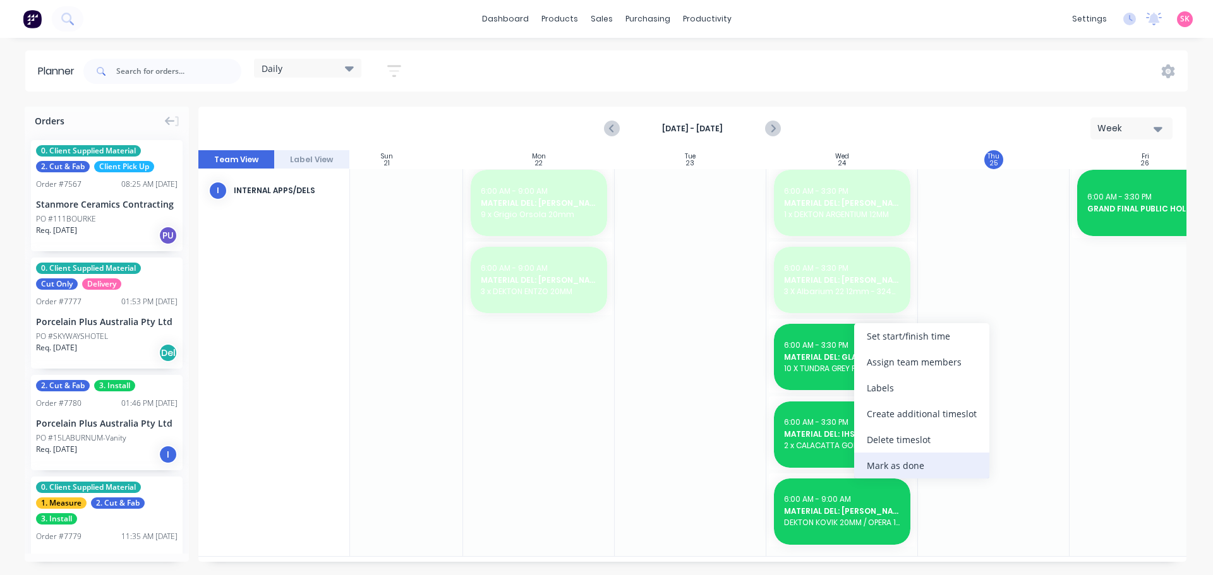
click at [908, 462] on div "Mark as done" at bounding box center [921, 466] width 135 height 26
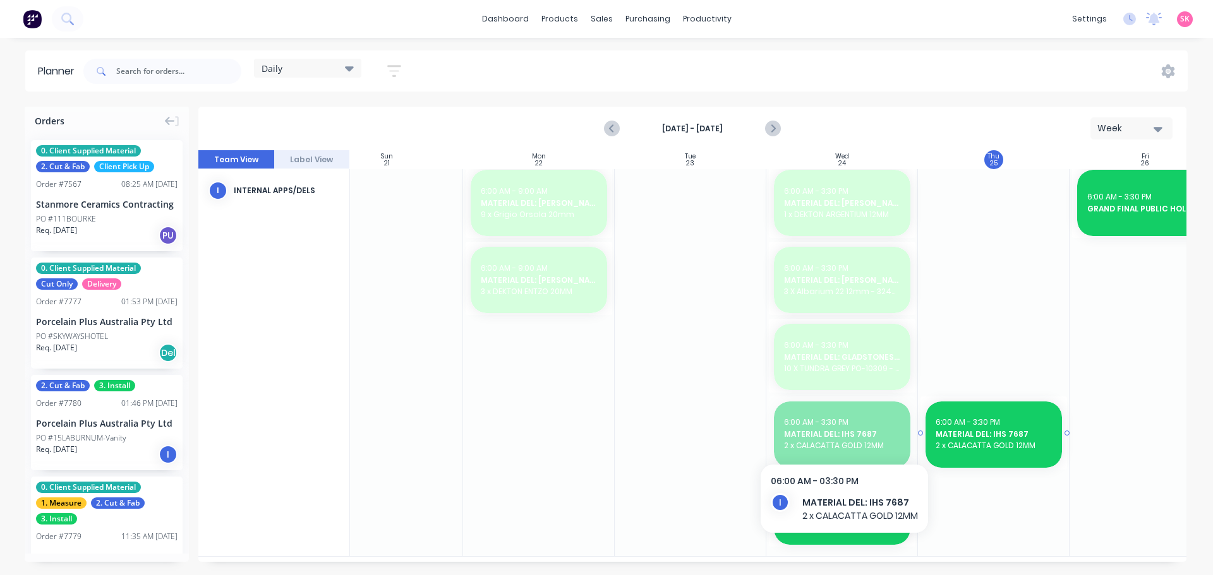
drag, startPoint x: 829, startPoint y: 438, endPoint x: 933, endPoint y: 440, distance: 104.2
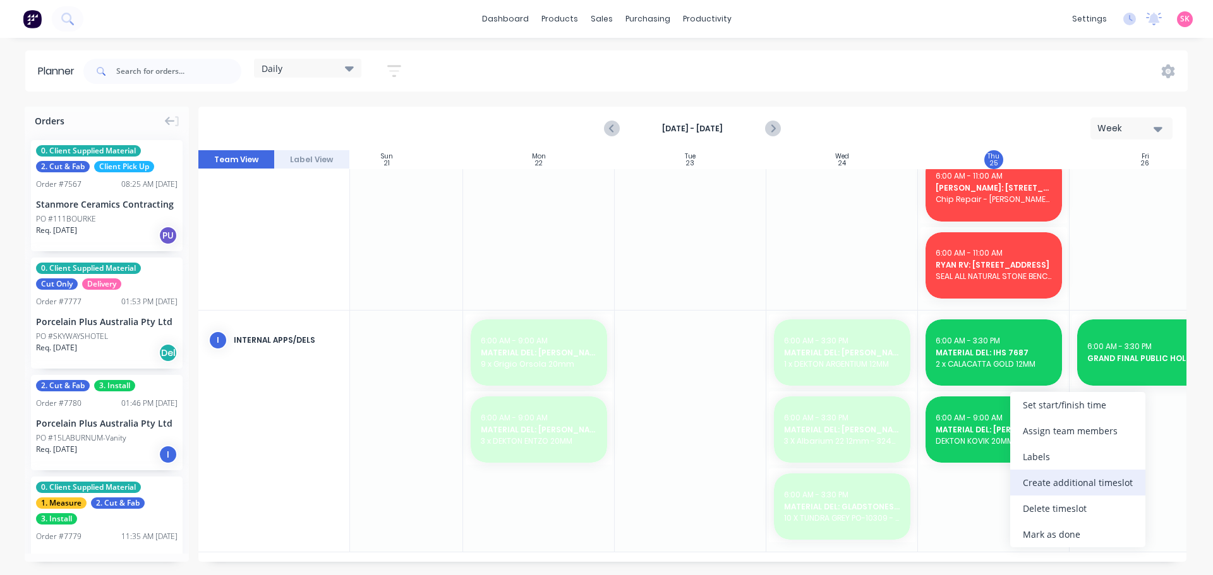
scroll to position [823, 39]
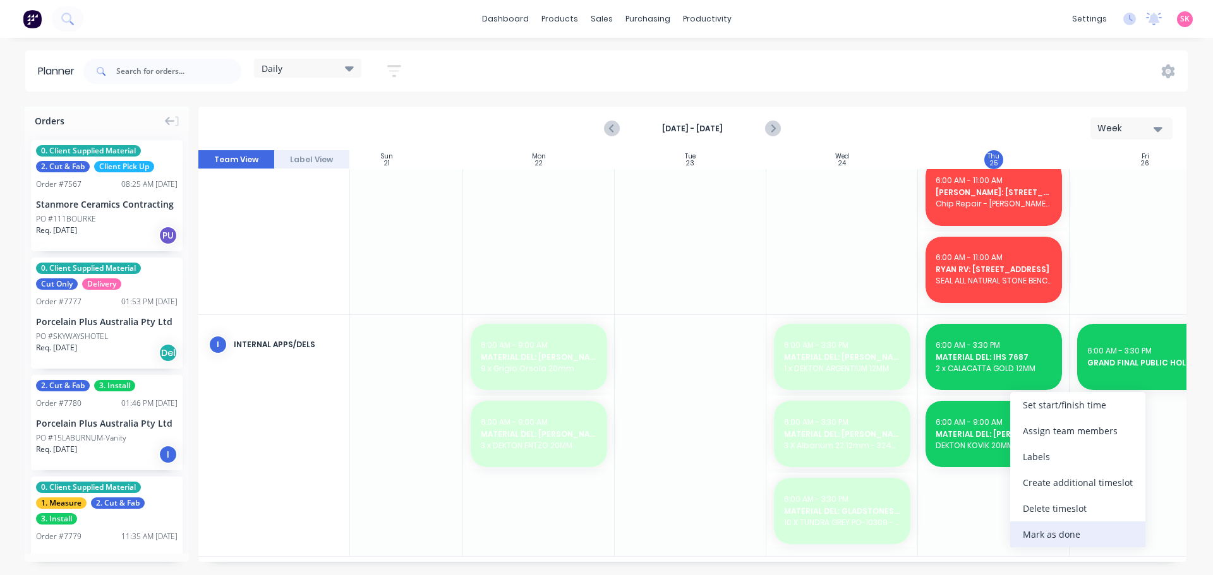
click at [1065, 533] on div "Mark as done" at bounding box center [1077, 535] width 135 height 26
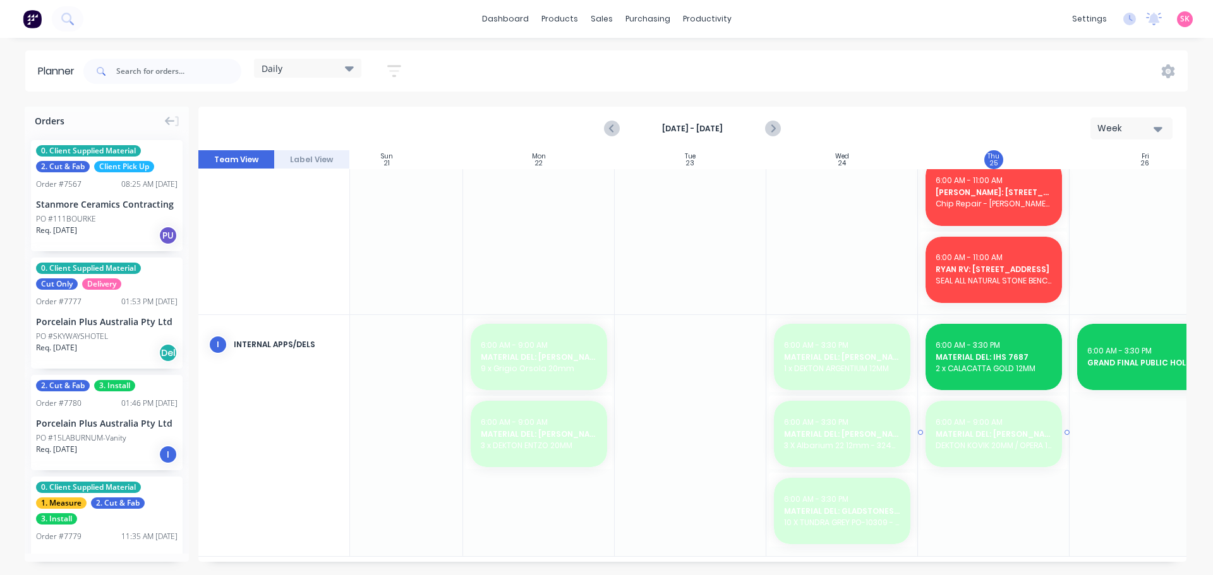
scroll to position [697, 39]
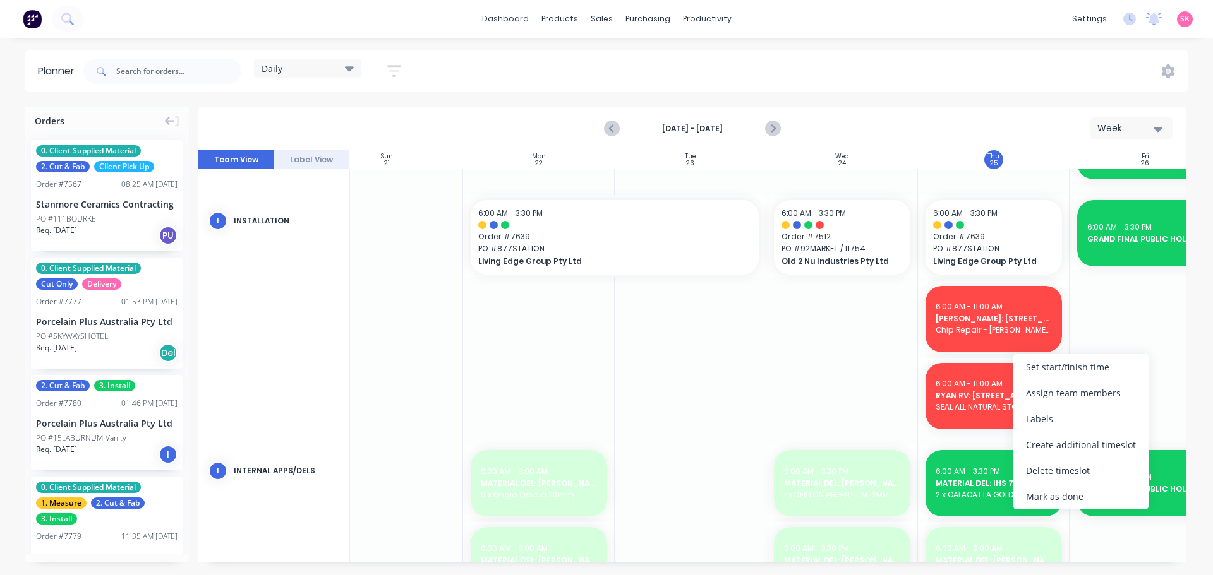
click at [887, 356] on div at bounding box center [842, 316] width 152 height 250
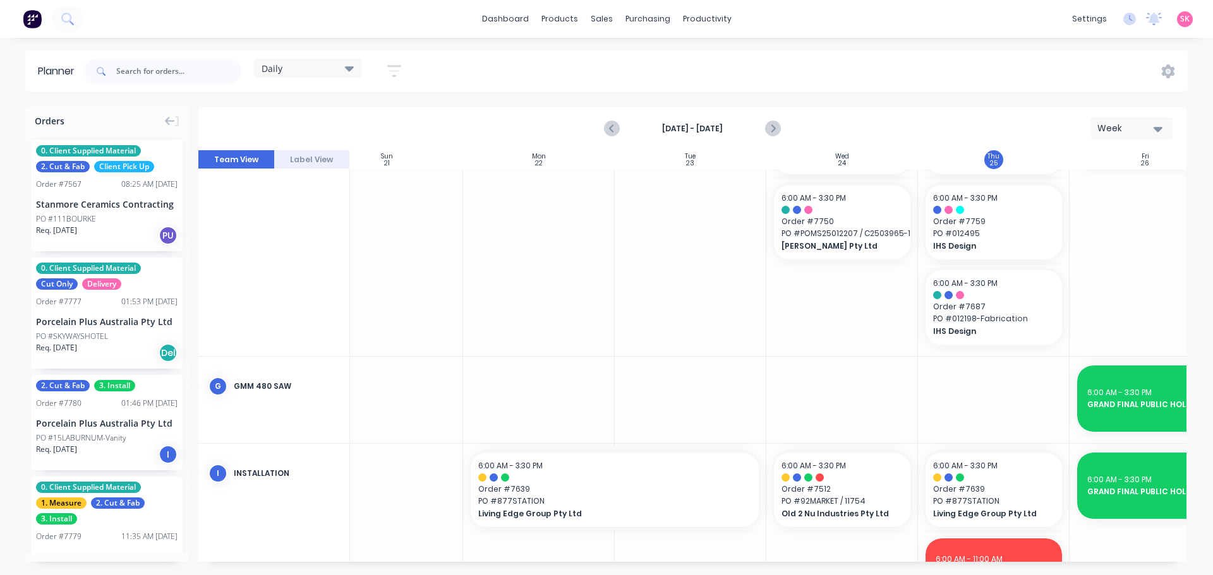
scroll to position [634, 39]
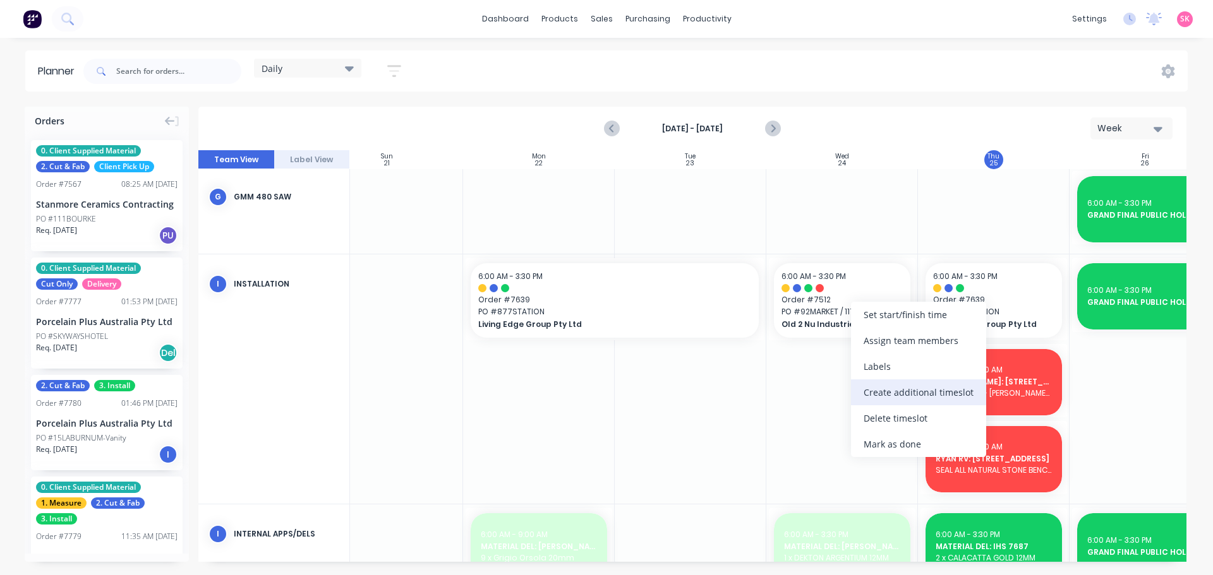
click at [875, 388] on div "Create additional timeslot" at bounding box center [918, 393] width 135 height 26
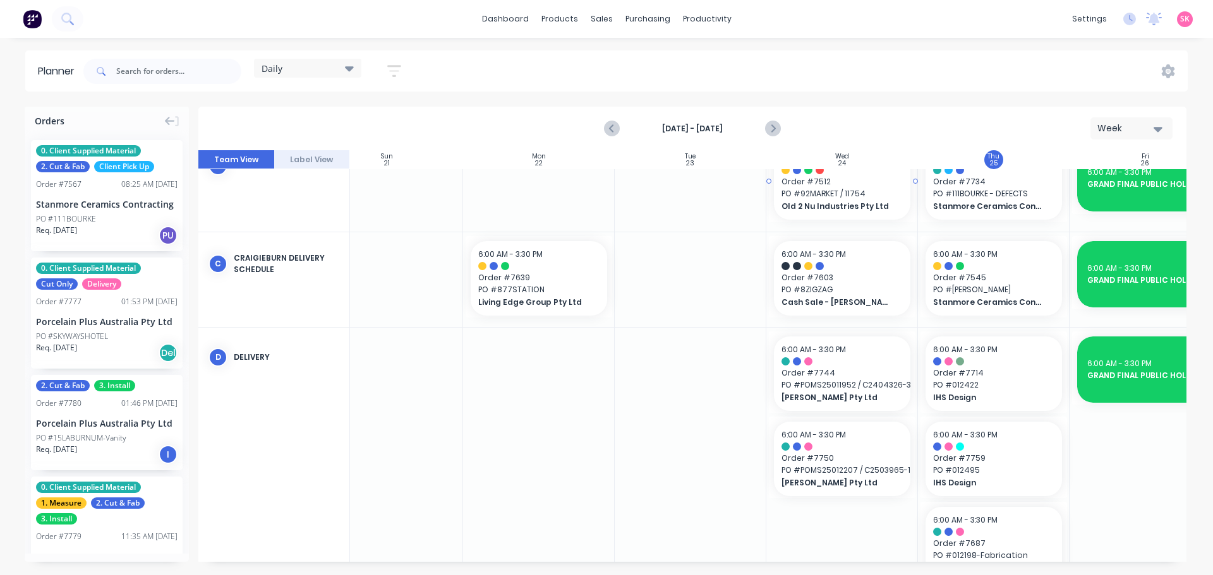
scroll to position [188, 39]
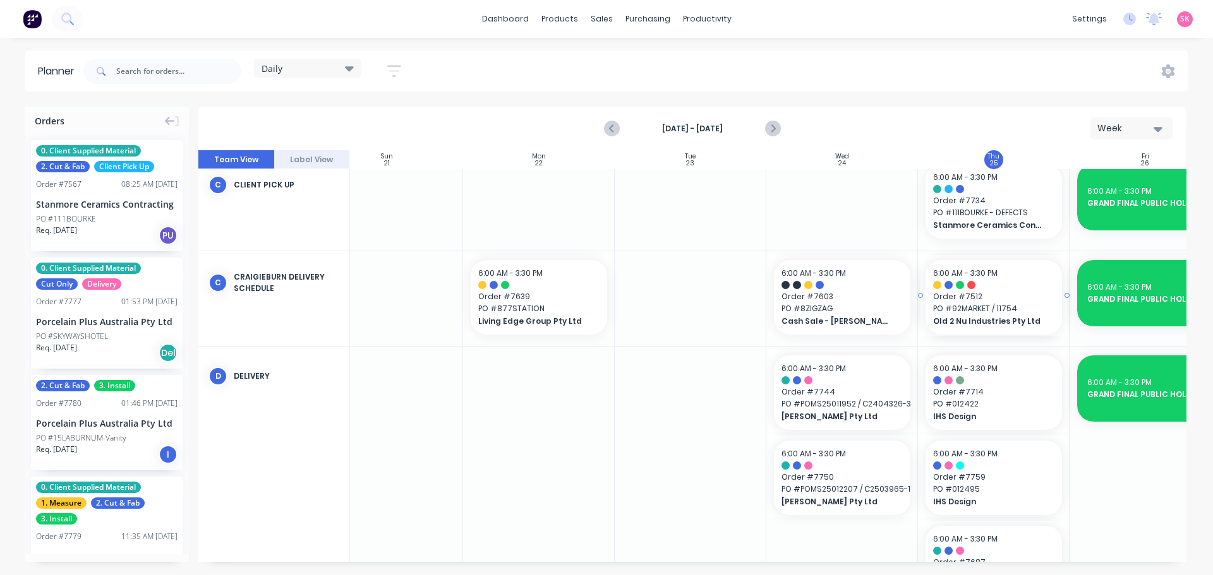
drag, startPoint x: 842, startPoint y: 397, endPoint x: 967, endPoint y: 306, distance: 154.7
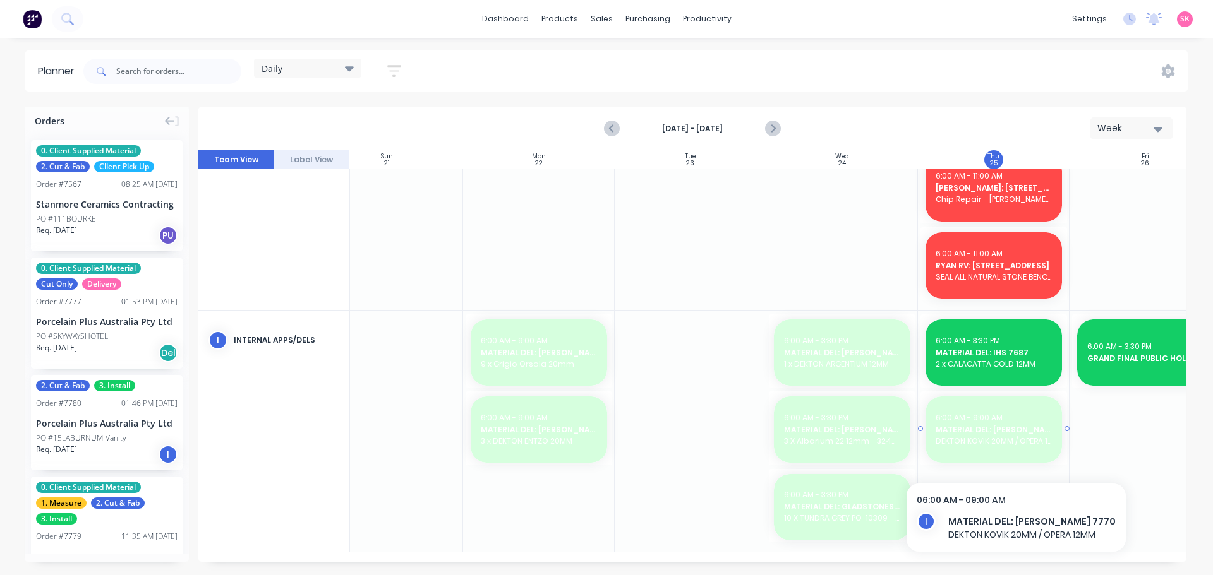
scroll to position [792, 39]
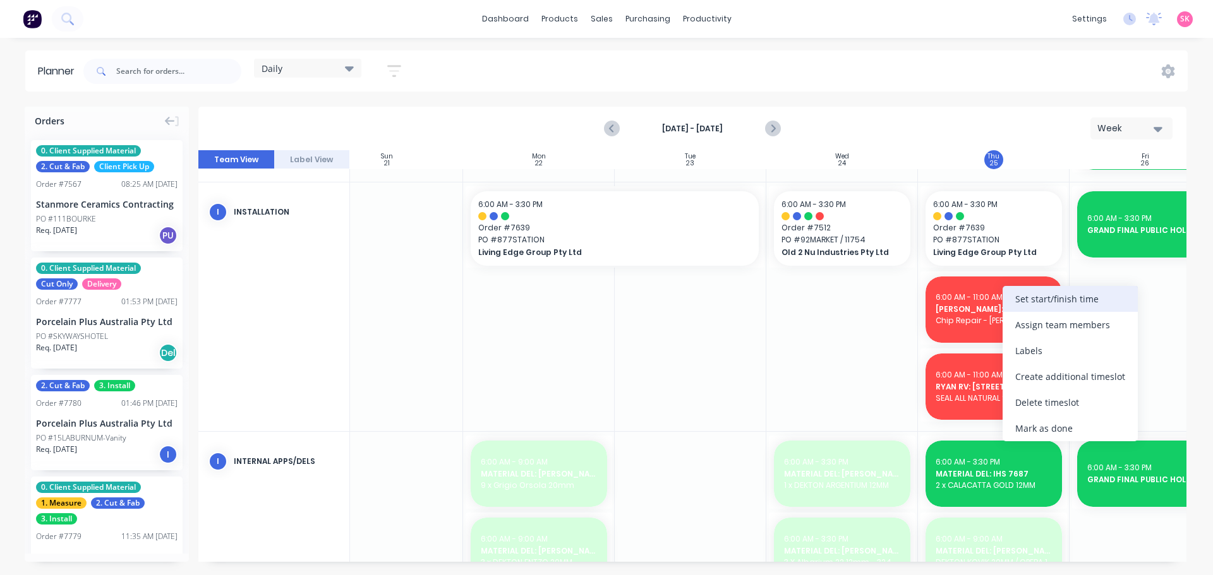
click at [1027, 301] on div "Set start/finish time" at bounding box center [1069, 299] width 135 height 26
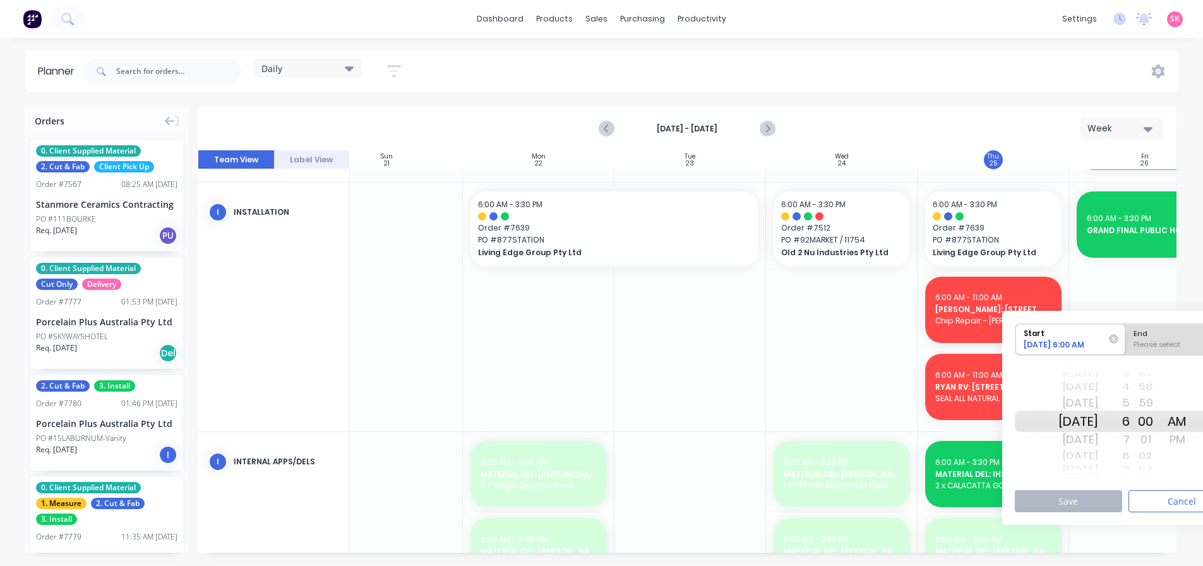
click at [1160, 340] on div "Please select" at bounding box center [1180, 347] width 103 height 16
click at [1126, 340] on input "End Please select" at bounding box center [1126, 339] width 1 height 31
radio input "true"
click at [1103, 503] on button "Save" at bounding box center [1068, 501] width 107 height 22
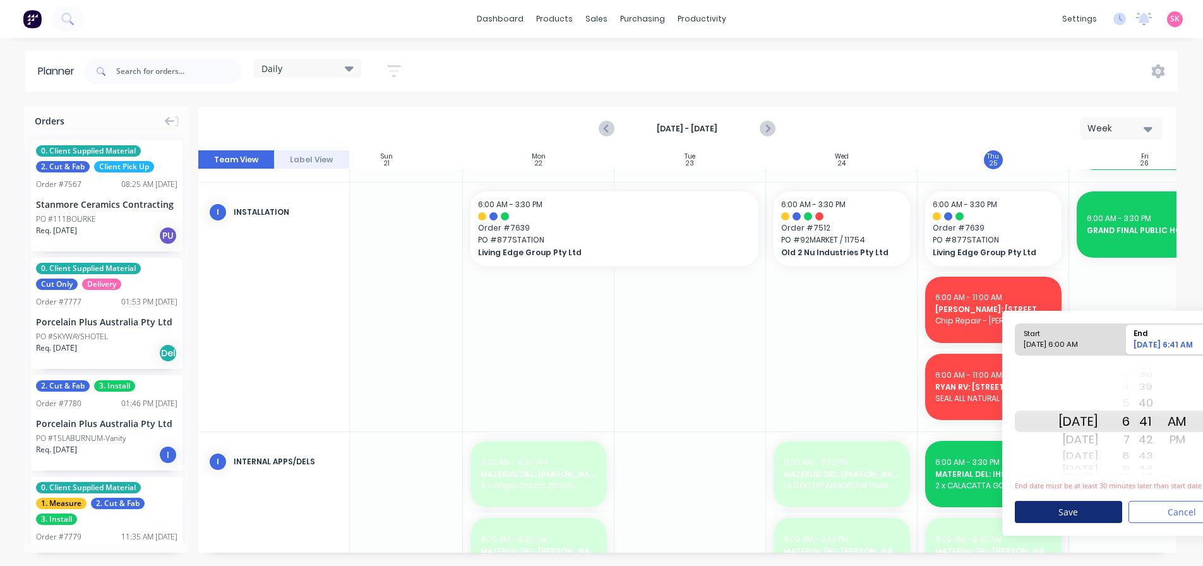
click at [1076, 511] on button "Save" at bounding box center [1068, 512] width 107 height 22
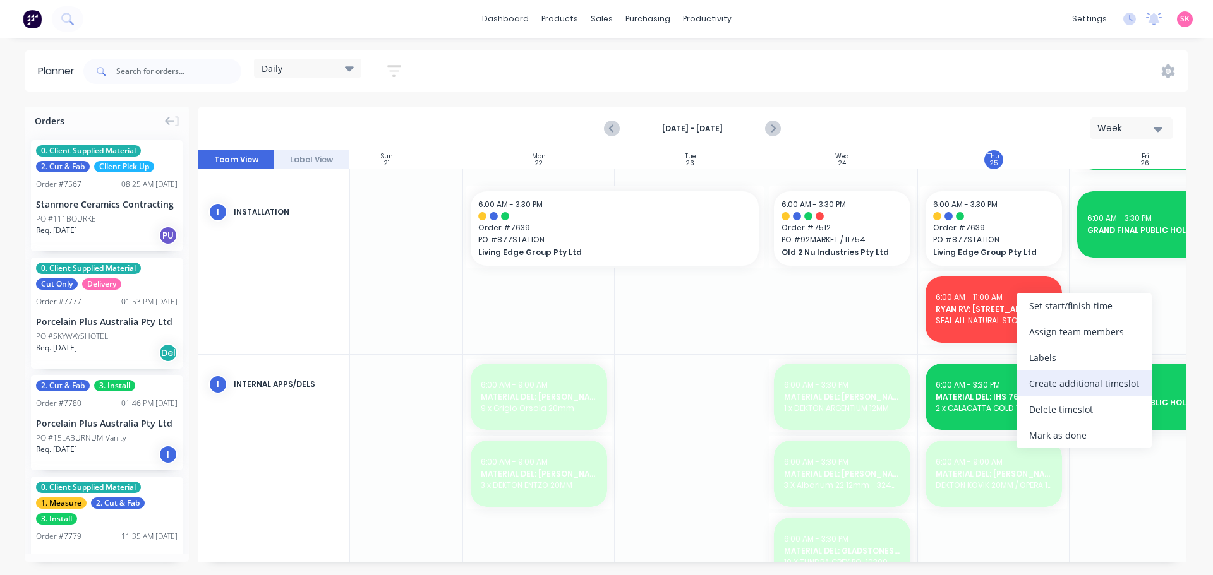
click at [1054, 384] on div "Create additional timeslot" at bounding box center [1083, 384] width 135 height 26
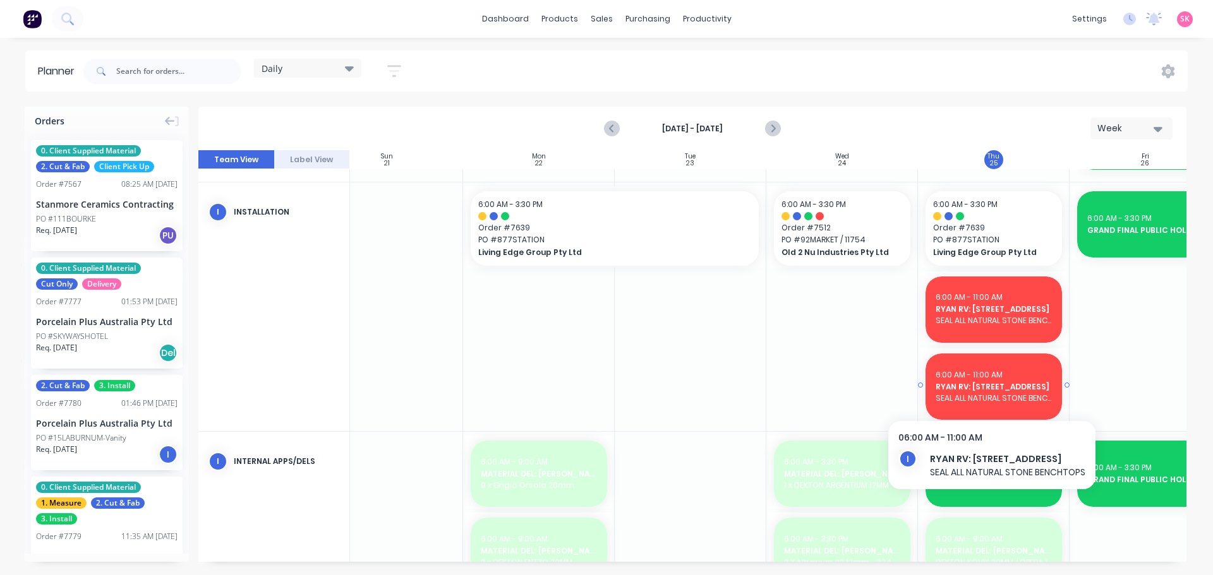
click at [992, 393] on span "SEAL ALL NATURAL STONE BENCHTOPS" at bounding box center [994, 398] width 116 height 11
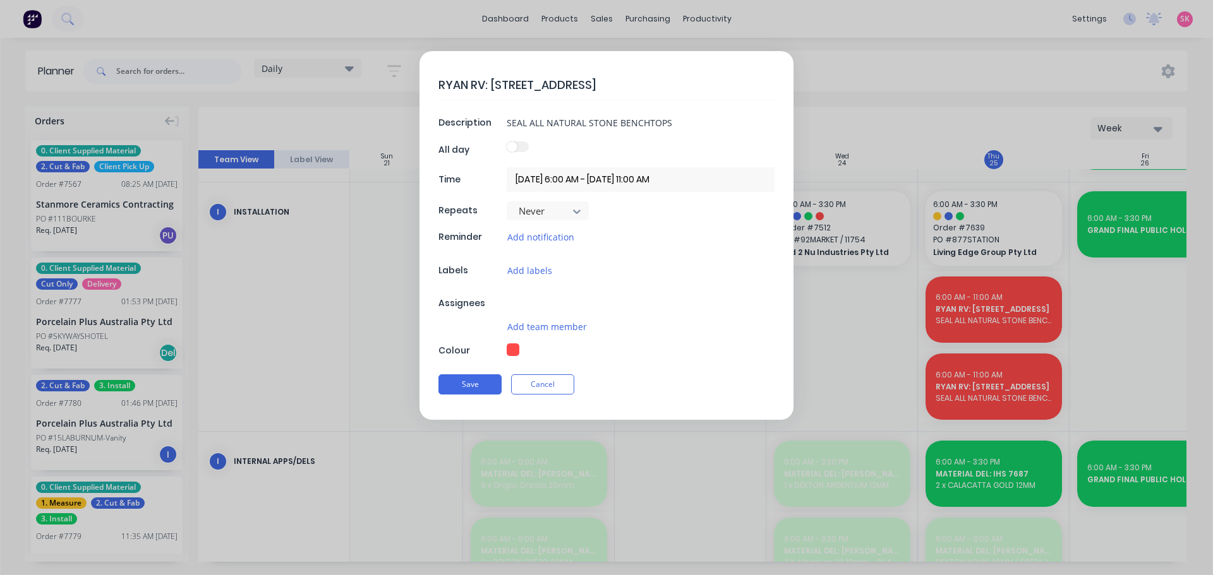
type textarea "x"
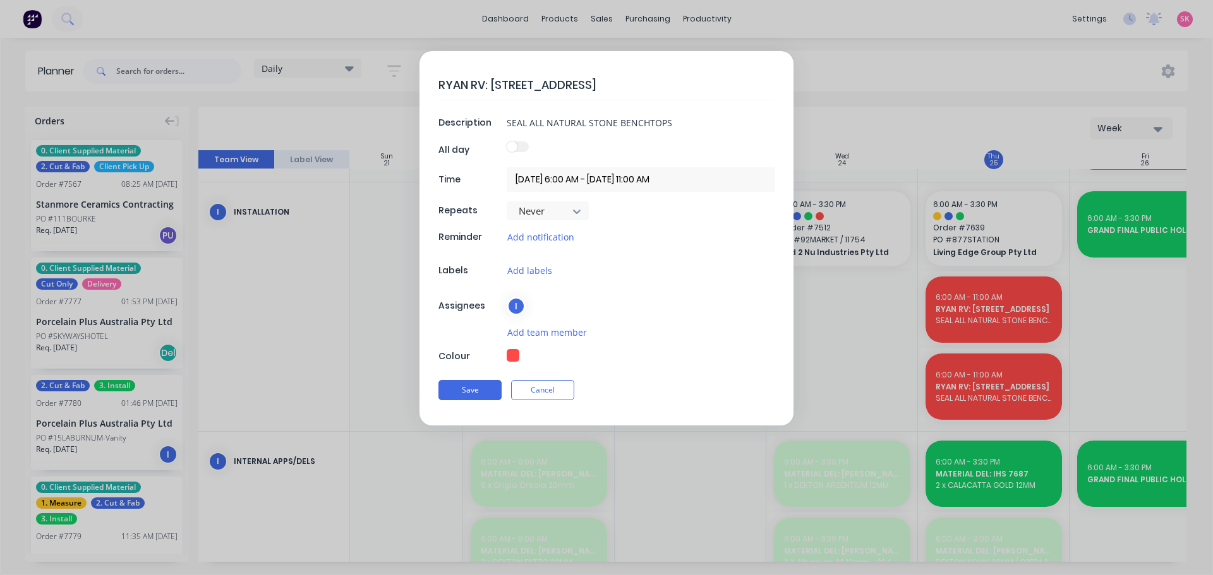
drag, startPoint x: 632, startPoint y: 90, endPoint x: 491, endPoint y: 93, distance: 141.5
click at [491, 93] on textarea "RYAN RV: [STREET_ADDRESS]" at bounding box center [606, 85] width 336 height 30
type textarea "[PERSON_NAME]: 8"
type textarea "x"
type textarea "[PERSON_NAME]: 87"
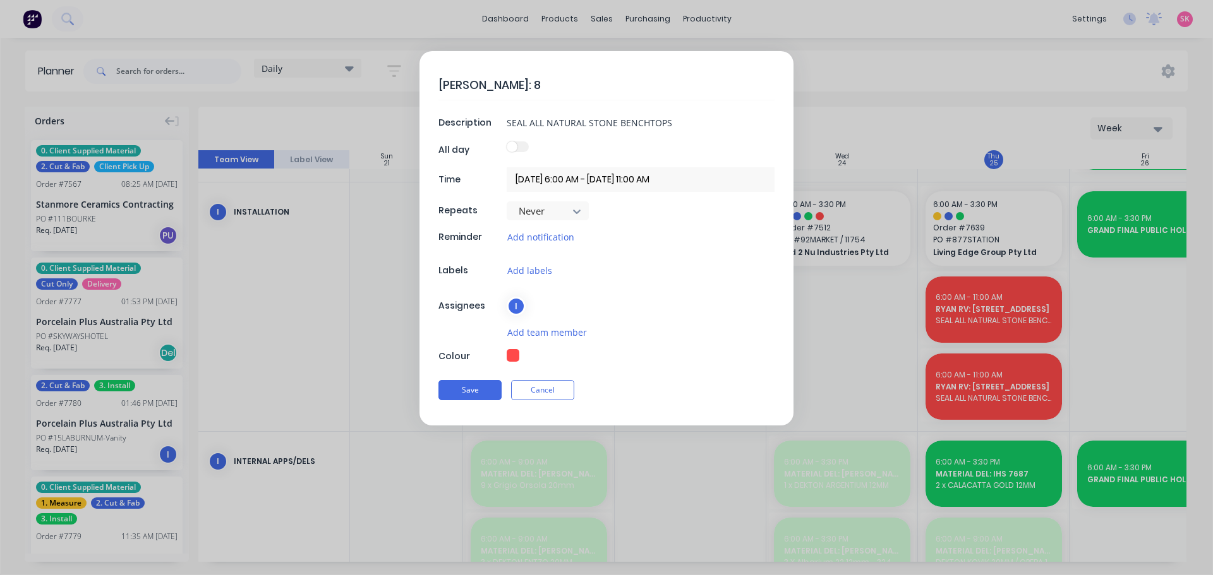
type textarea "x"
type textarea "[PERSON_NAME]: 877"
type textarea "x"
type textarea "[PERSON_NAME]: 877"
type textarea "x"
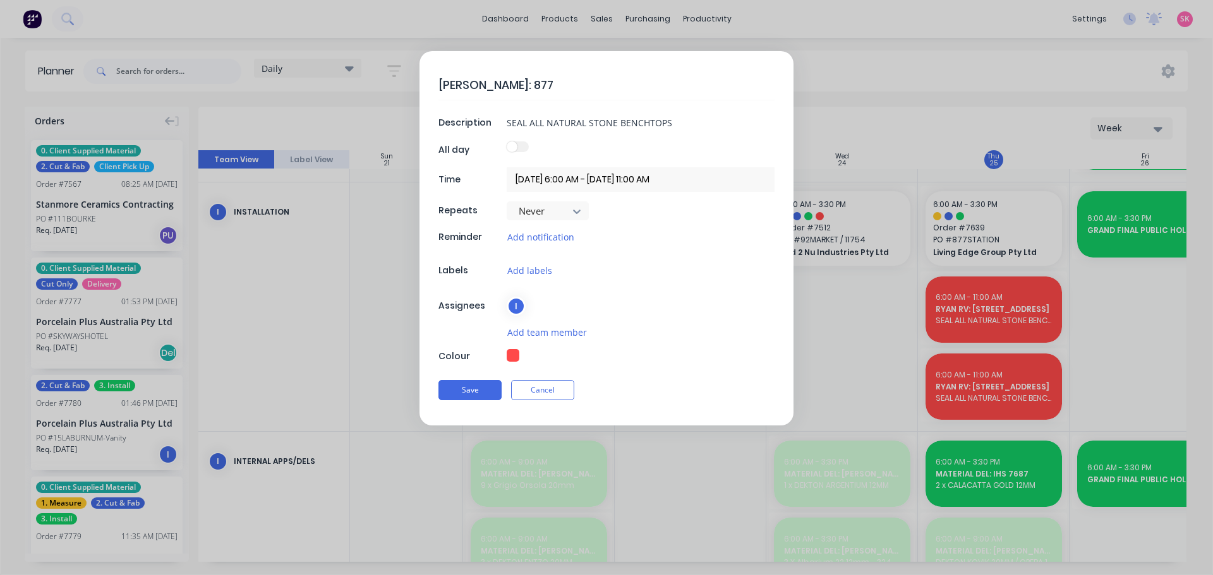
type textarea "[PERSON_NAME]: 877 s"
type textarea "x"
type textarea "[PERSON_NAME]: 877 st"
type textarea "x"
type textarea "[PERSON_NAME]: 877 sta"
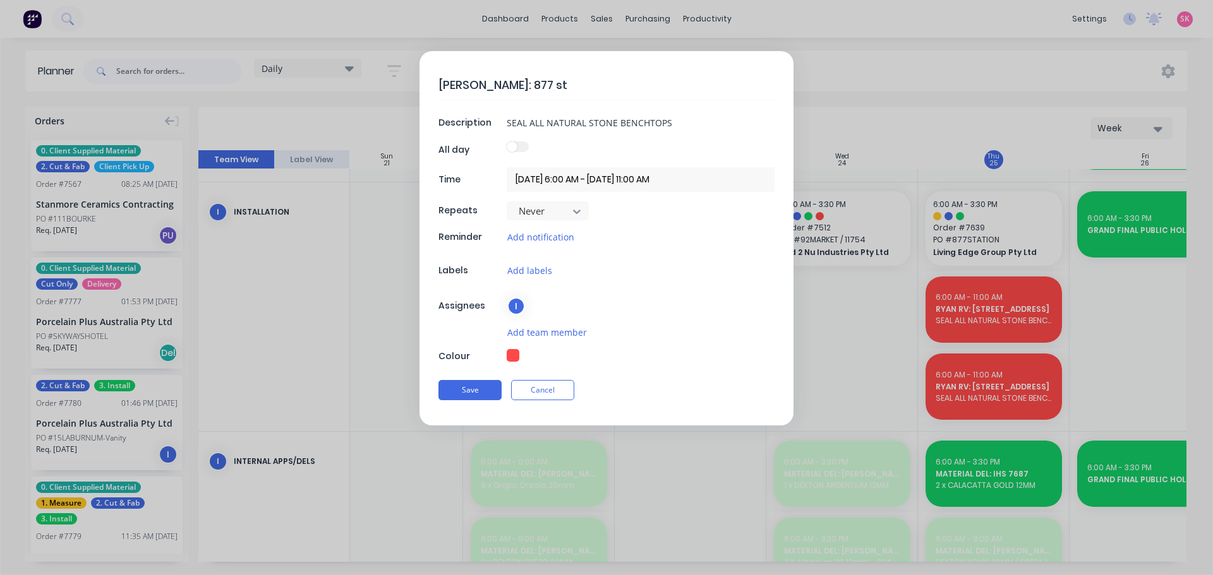
type textarea "x"
type textarea "[PERSON_NAME]: 877 st"
type textarea "x"
type textarea "[PERSON_NAME]: 877 s"
type textarea "x"
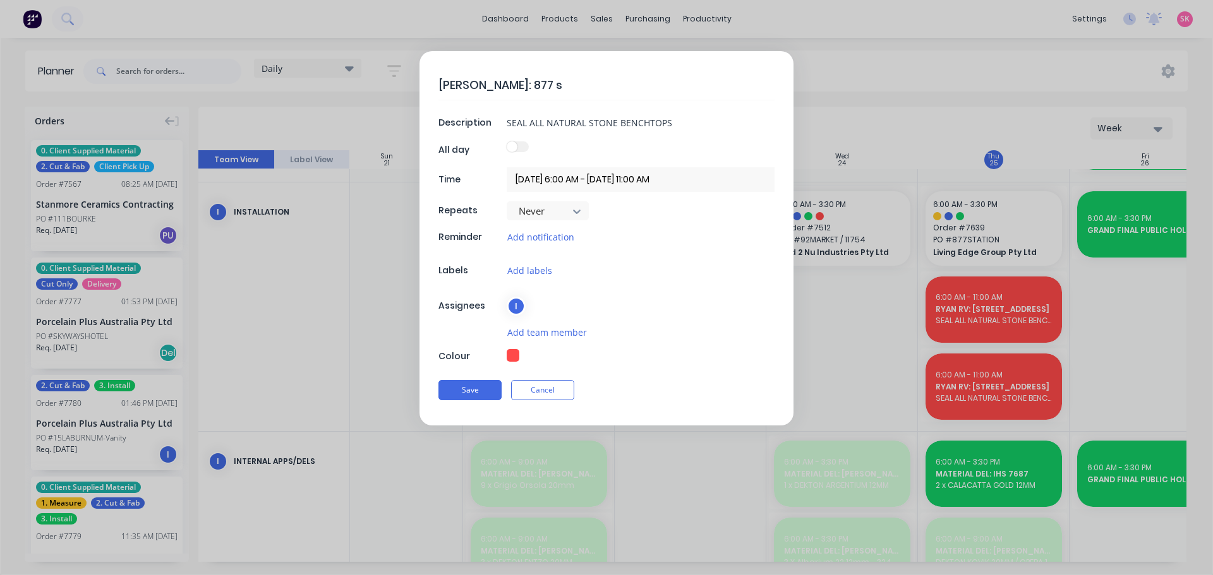
type textarea "[PERSON_NAME]: 877"
type textarea "x"
type textarea "[PERSON_NAME]: 877 S"
type textarea "x"
type textarea "[PERSON_NAME]: 877 ST"
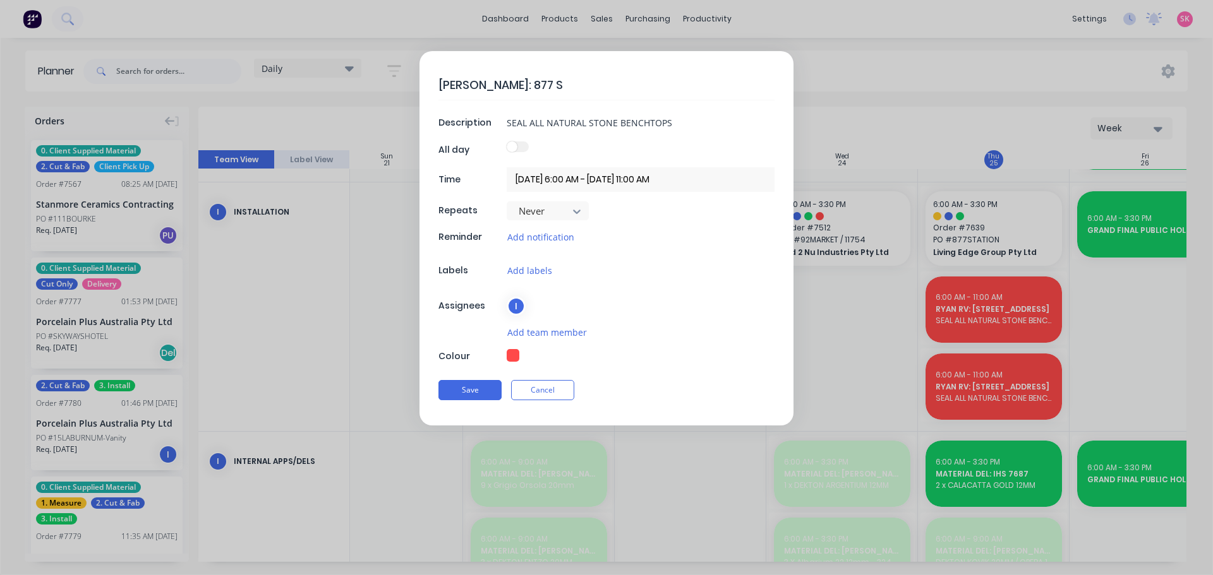
type textarea "x"
type textarea "[PERSON_NAME]: 877 STA"
type textarea "x"
type textarea "[PERSON_NAME]: 877 STAT"
type textarea "x"
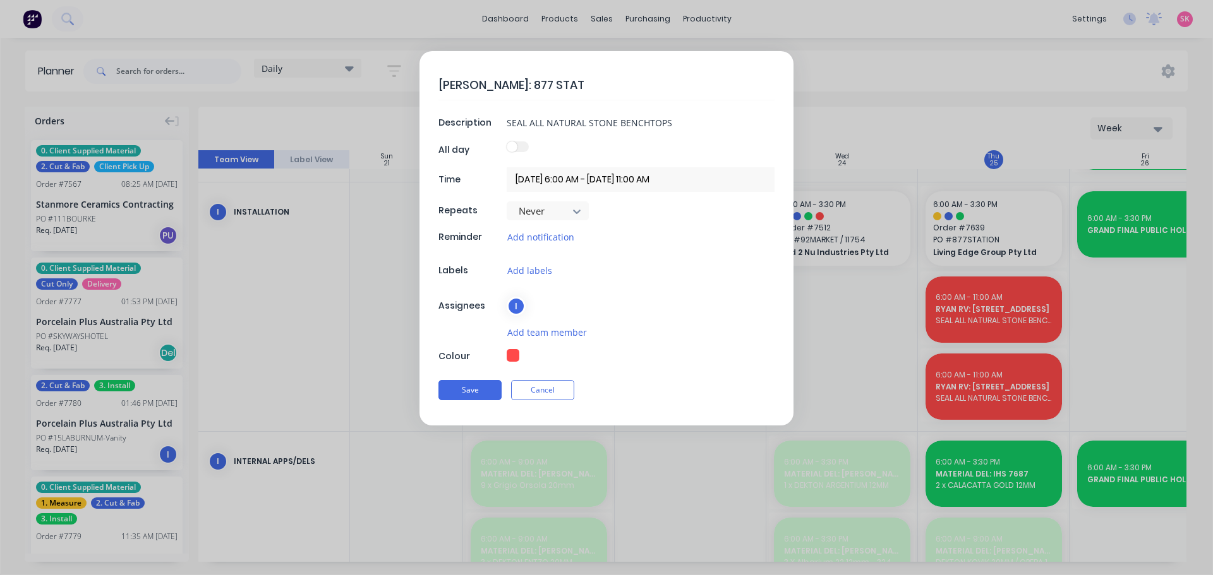
type textarea "[PERSON_NAME]: 877 STATI"
type textarea "x"
type textarea "[PERSON_NAME]: 877 STATIO"
type textarea "x"
type textarea "[PERSON_NAME]: 877 STATION"
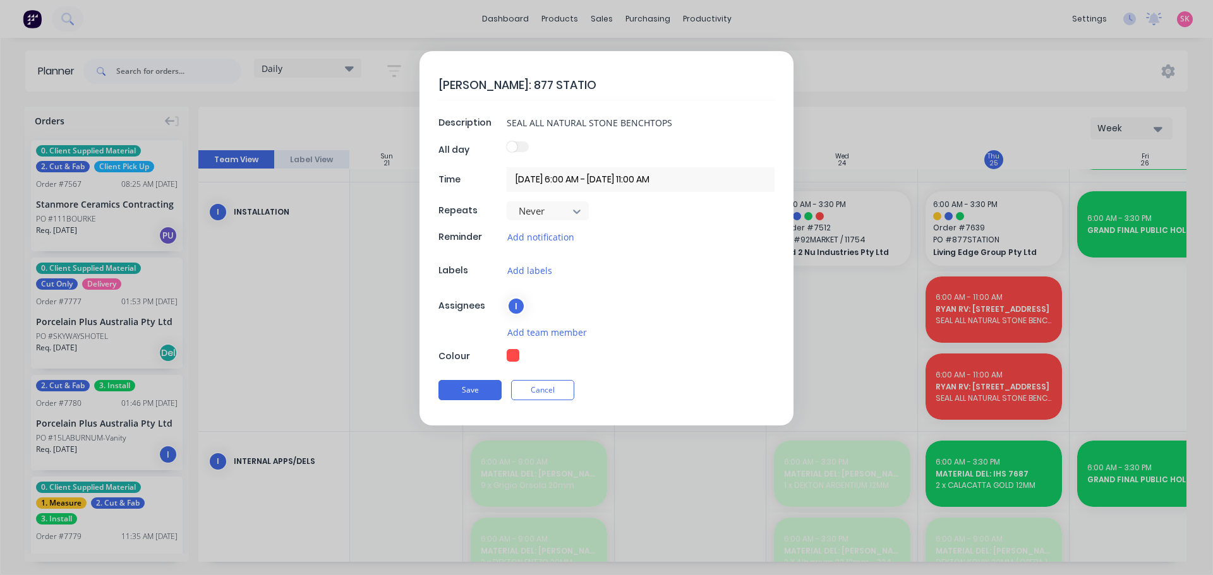
type textarea "x"
type textarea "[PERSON_NAME]: 877 STATION"
type textarea "x"
type textarea "RYAN RV: 877 STATION S"
type textarea "x"
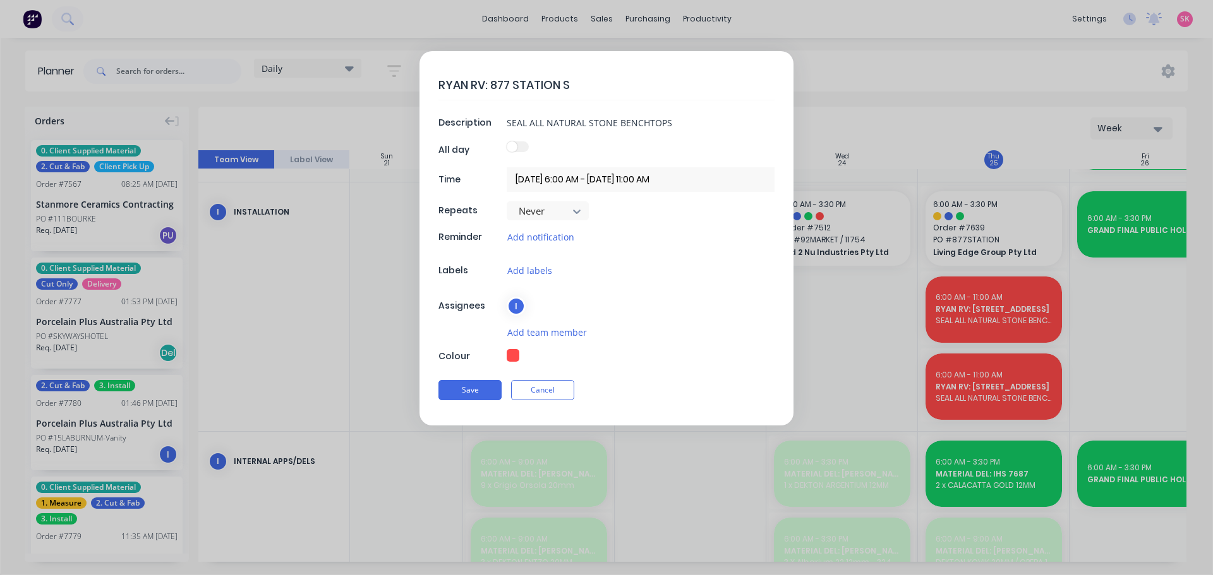
type textarea "RYAN RV: [STREET_ADDRESS]"
type textarea "x"
type textarea "RYAN RV: 877 STATION STR"
type textarea "x"
type textarea "[PERSON_NAME]: [STREET_ADDRESS]"
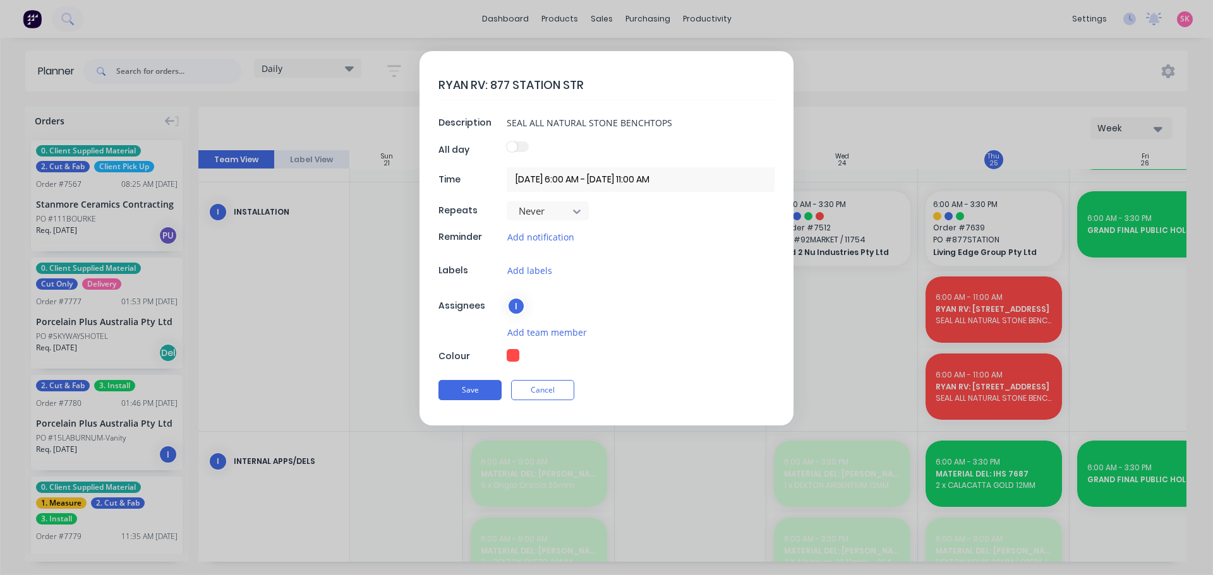
type textarea "x"
type textarea "RYAN RV: 877 STATION STREE"
type textarea "x"
type textarea "RYAN RV: [STREET_ADDRESS]"
type textarea "x"
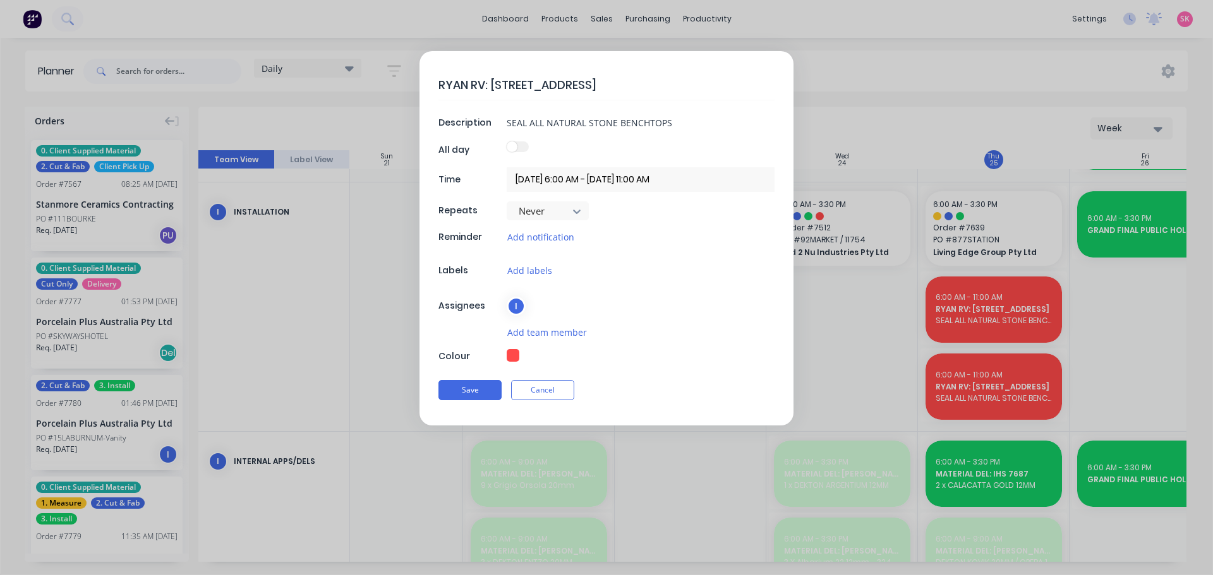
type textarea "RYAN RV: [STREET_ADDRESS],"
type textarea "x"
type textarea "RYAN RV: [STREET_ADDRESS],"
type textarea "x"
type textarea "[PERSON_NAME]: [STREET_ADDRESS]"
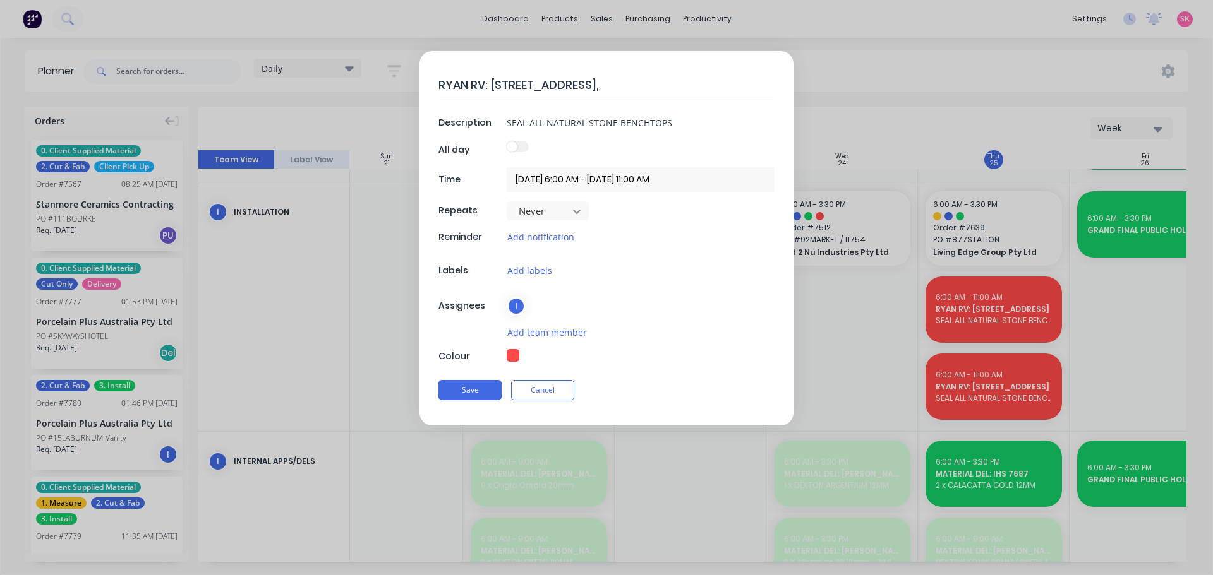
type textarea "x"
type textarea "[PERSON_NAME]: [STREET_ADDRESS]"
type textarea "x"
type textarea "RYAN RV: [STREET_ADDRESS]"
type textarea "x"
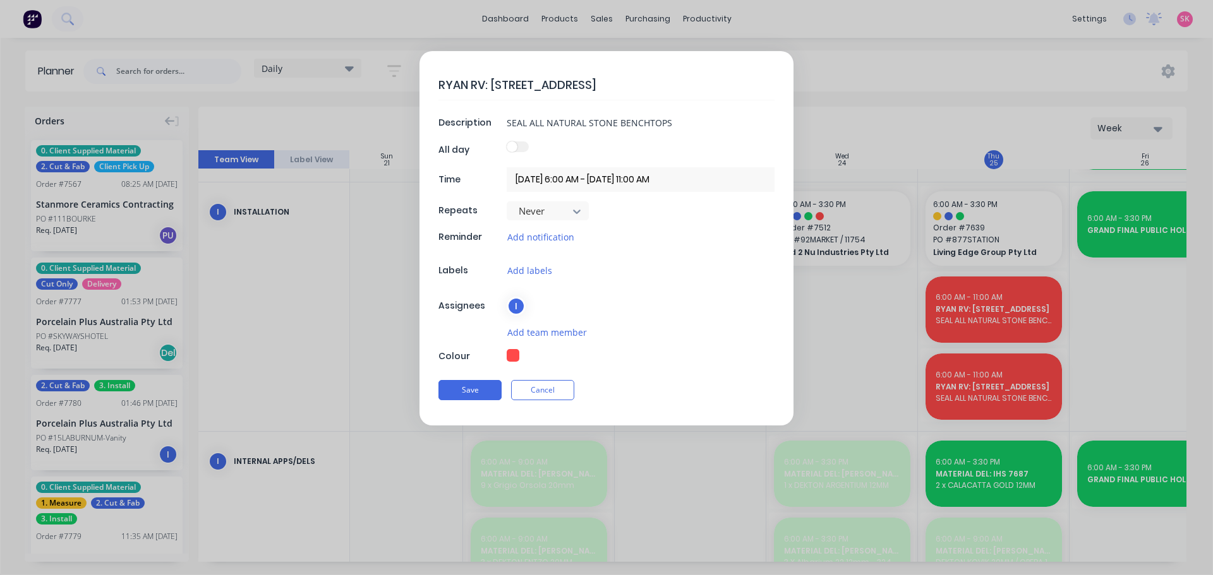
type textarea "RYAN RV: [STREET_ADDRESS]"
type textarea "x"
type textarea "RYAN RV: [STREET_ADDRESS]"
type textarea "x"
type textarea "RYAN RV: [STREET_ADDRESS]"
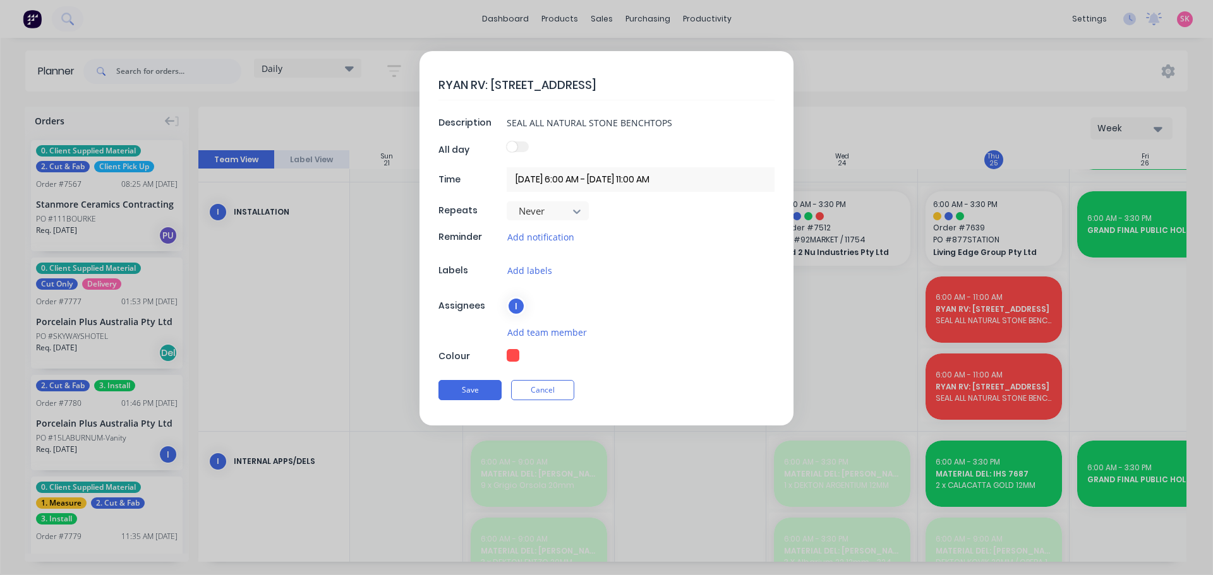
type textarea "x"
type textarea "[PERSON_NAME]: [STREET_ADDRESS]"
type textarea "x"
type textarea "RYAN RV: [STREET_ADDRESS]"
type textarea "x"
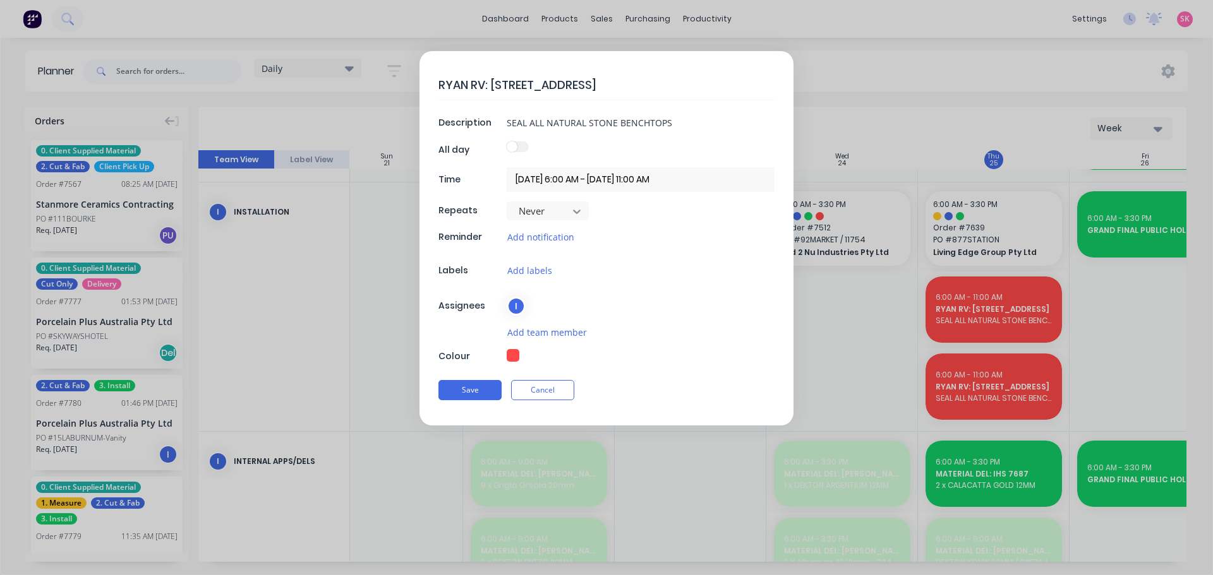
type textarea "RYAN RV: [STREET_ADDRESS]"
type textarea "x"
type textarea "RYAN RV: [STREET_ADDRESS]"
type textarea "x"
type textarea "RYAN RV: [STREET_ADDRESS]"
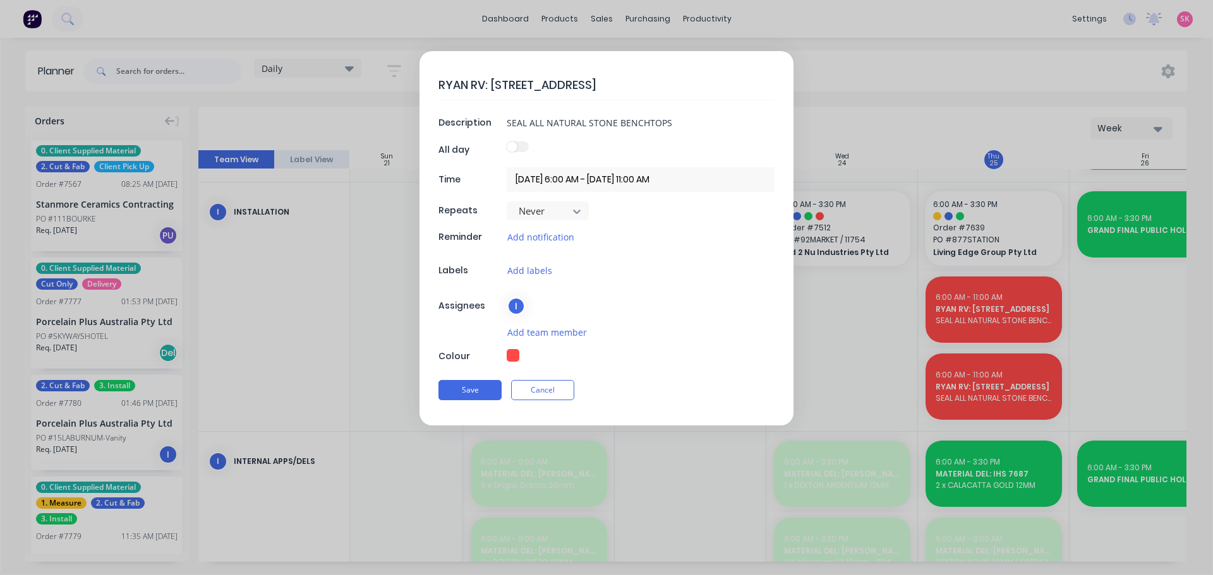
type textarea "x"
type textarea "RYAN RV: [STREET_ADDRESS]"
type textarea "x"
type textarea "RYAN RV: [STREET_ADDRESS]"
type textarea "x"
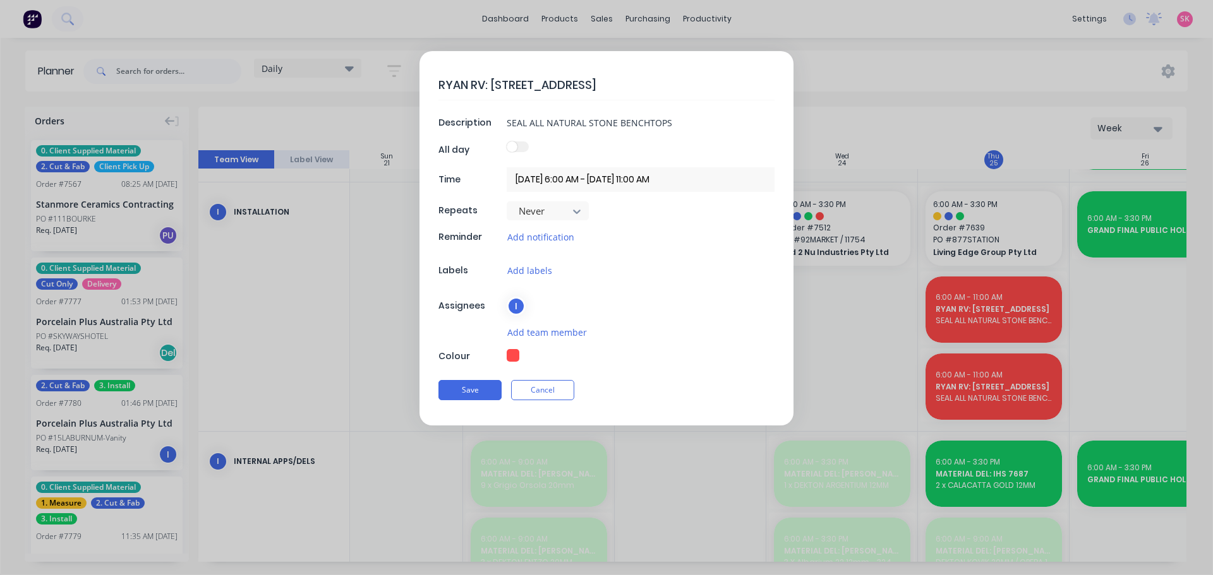
type textarea "RYAN RV: [STREET_ADDRESS]"
type textarea "x"
type textarea "RYAN RV: [STREET_ADDRESS]"
type textarea "x"
type textarea "RYAN RV: [STREET_ADDRESS]"
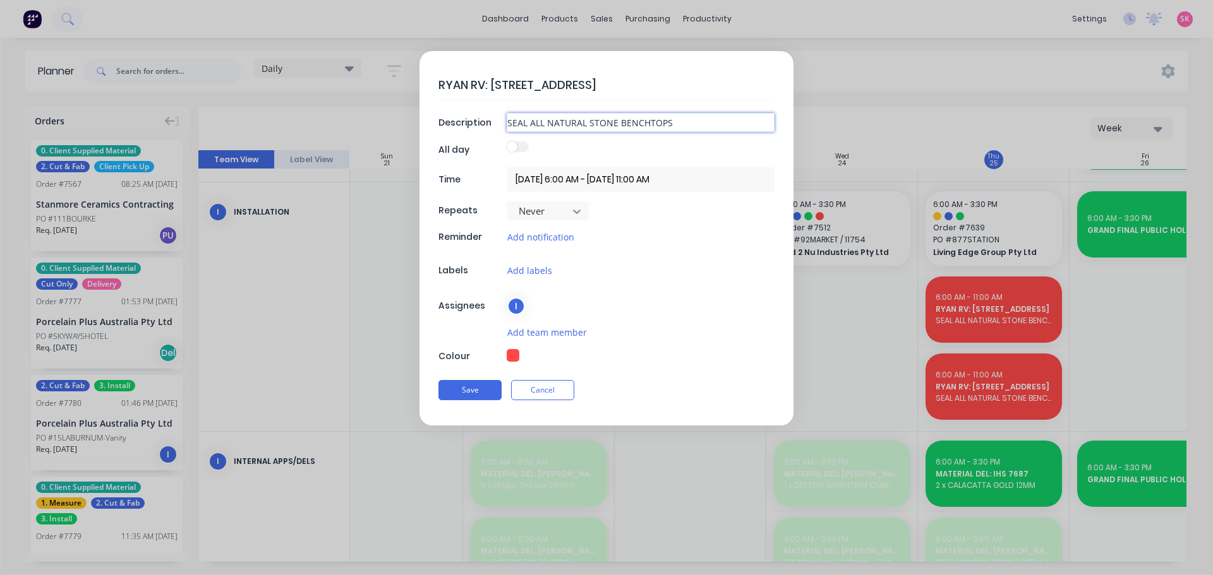
type textarea "x"
type input "X"
type textarea "x"
type input "XC"
type textarea "x"
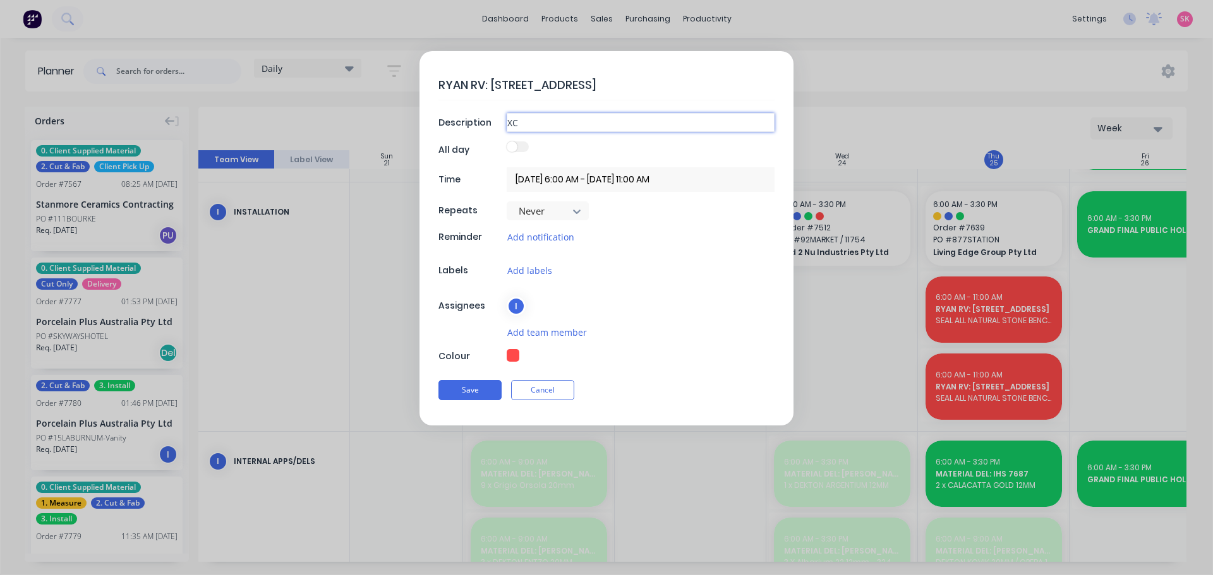
type input "XC"
type textarea "x"
type input "XC O"
type textarea "x"
type input "XC ON"
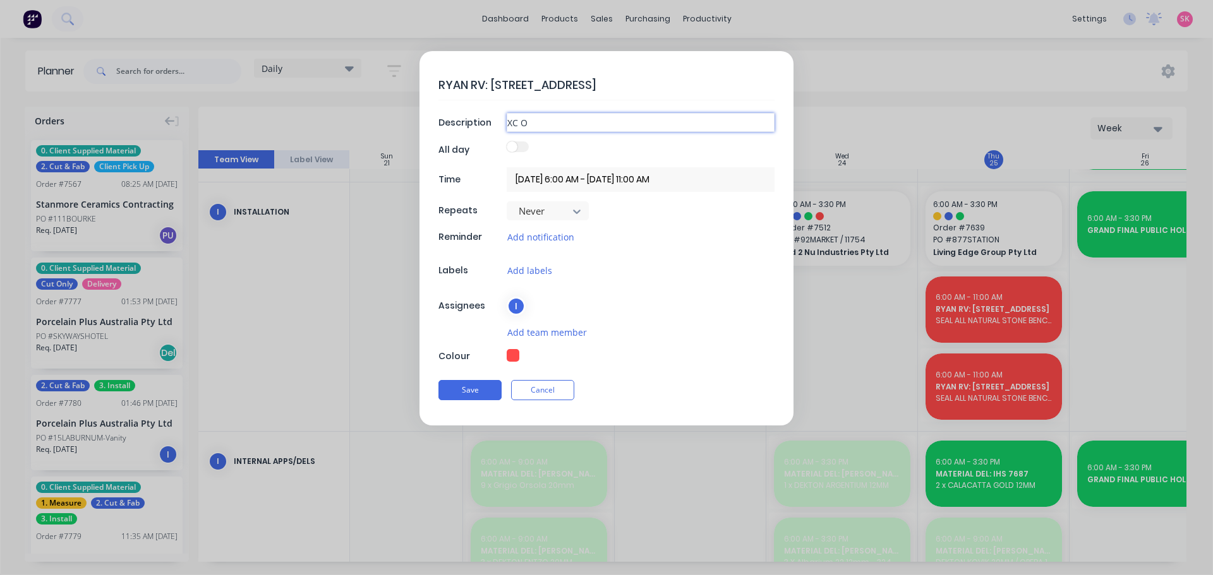
type textarea "x"
type input "XC ON"
type textarea "x"
type input "XC ON E"
type textarea "x"
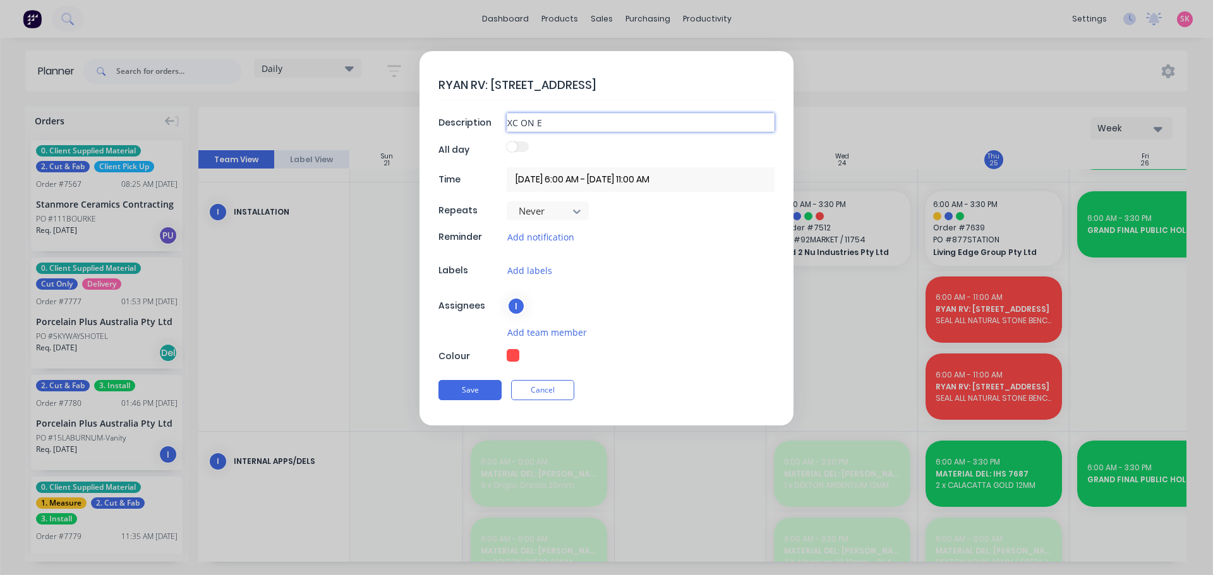
type input "XC ON"
type textarea "x"
type input "XC ON S"
type textarea "x"
type input "XC ON SI"
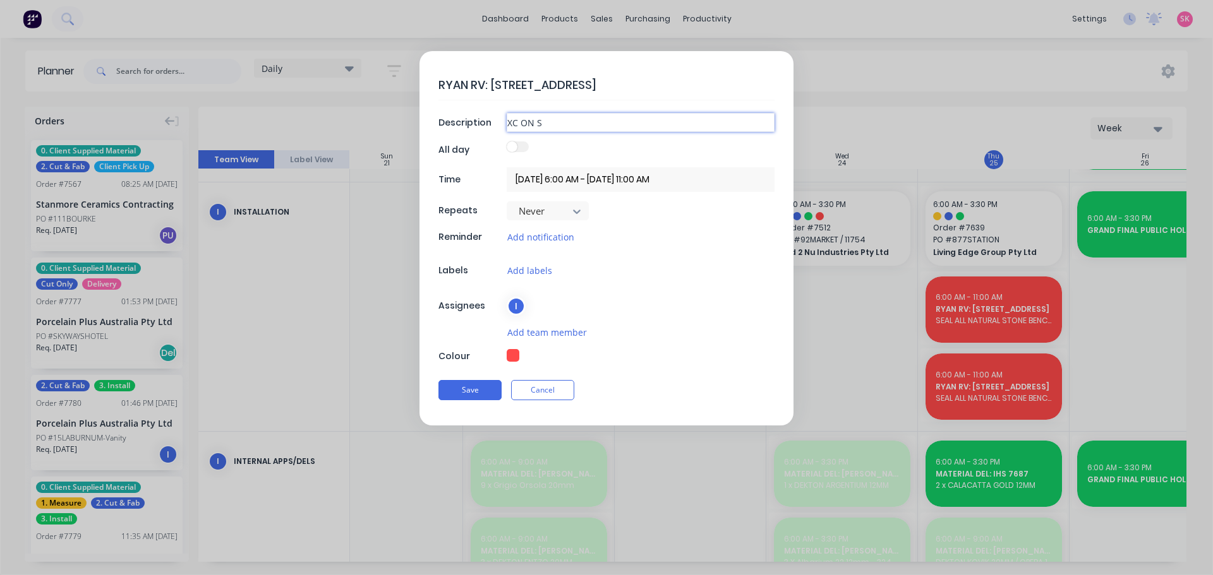
type textarea "x"
type input "XC ON SIT"
type textarea "x"
type input "XC ON SITE"
type textarea "x"
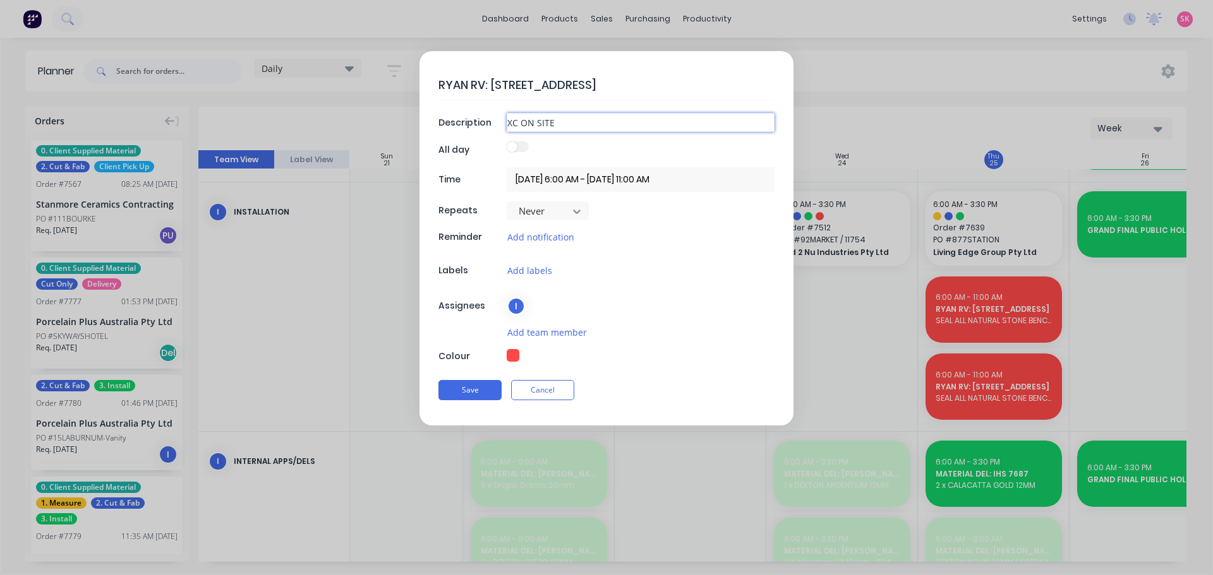
type input "XC ON SITE"
type textarea "x"
drag, startPoint x: 488, startPoint y: 87, endPoint x: 285, endPoint y: 69, distance: 203.6
click at [286, 69] on form "RYAN RV: [STREET_ADDRESS] Description XC ON SITE All day Time [DATE] 6:00 AM - …" at bounding box center [606, 238] width 1186 height 375
type textarea "JRYAN RV: [STREET_ADDRESS]"
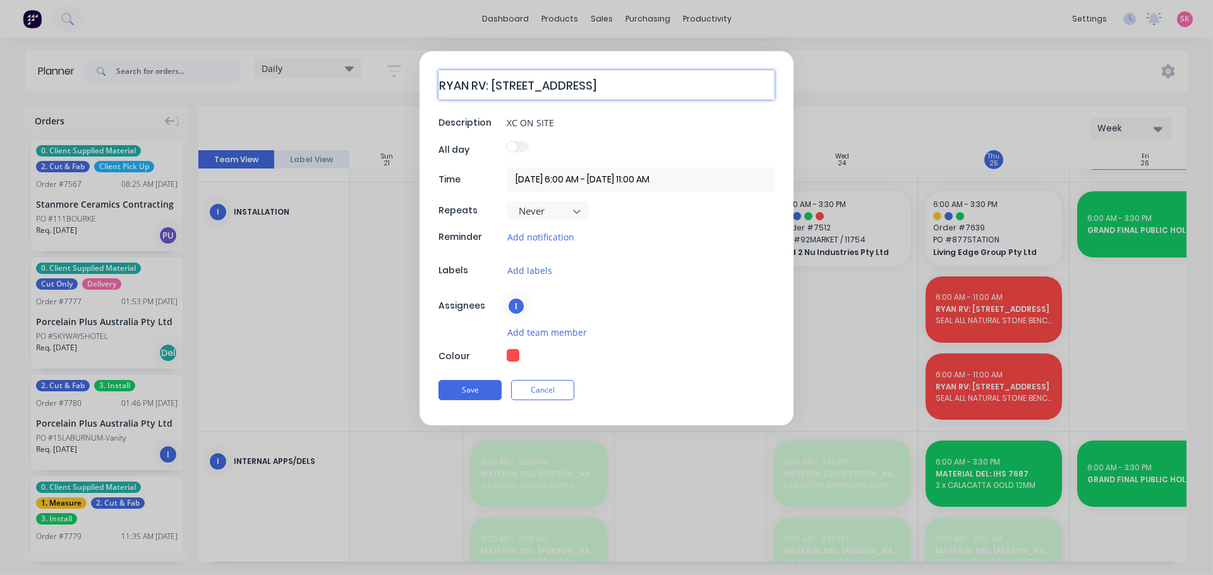
type textarea "x"
type textarea "JARYAN RV: [STREET_ADDRESS]"
type textarea "x"
type textarea "JAYRYAN RV: [STREET_ADDRESS]"
type textarea "x"
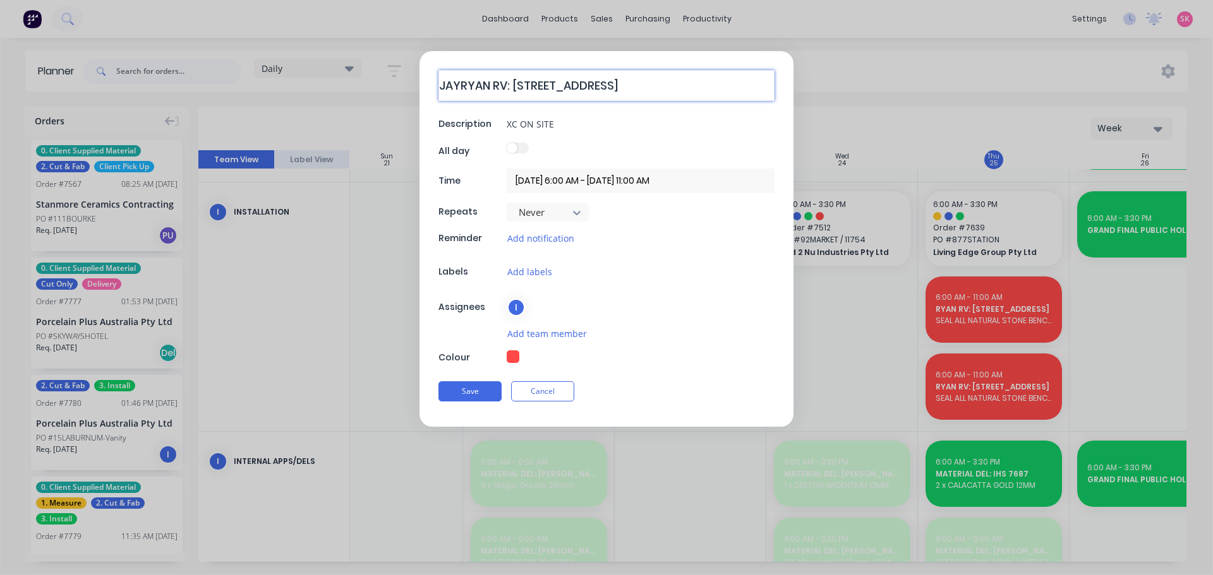
type textarea "[PERSON_NAME]+[PERSON_NAME]: [STREET_ADDRESS]"
type textarea "x"
type textarea "[PERSON_NAME]+[PERSON_NAME]: [STREET_ADDRESS]"
click at [459, 382] on button "Save" at bounding box center [469, 392] width 63 height 20
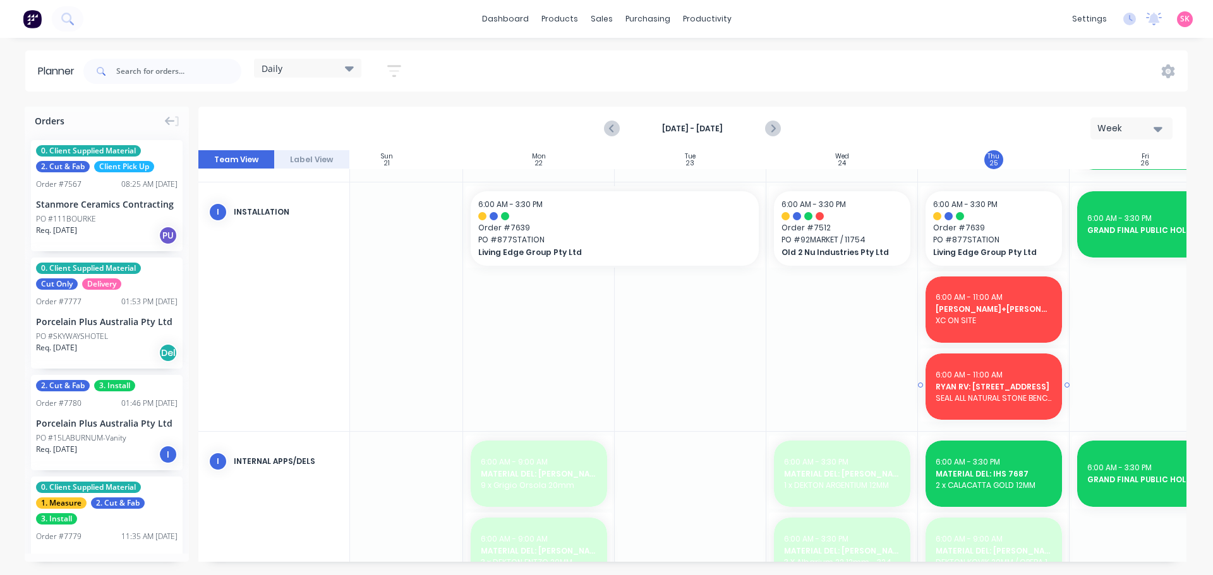
click at [989, 380] on span "6:00 AM - 11:00 AM" at bounding box center [969, 375] width 67 height 11
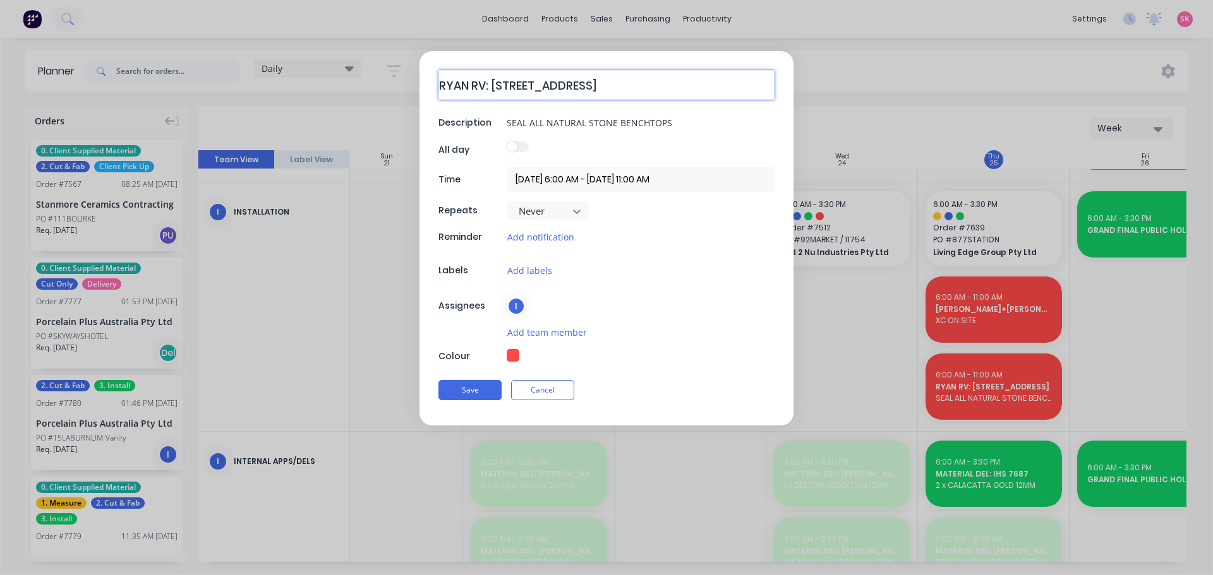
drag, startPoint x: 488, startPoint y: 85, endPoint x: 282, endPoint y: 86, distance: 205.9
click at [288, 86] on form "[PERSON_NAME]: [STREET_ADDRESS], ESSENDON Description SEAL ALL NATURAL STONE BE…" at bounding box center [606, 238] width 1186 height 375
type textarea "x"
type textarea "JRYAN RV: [STREET_ADDRESS]"
type textarea "x"
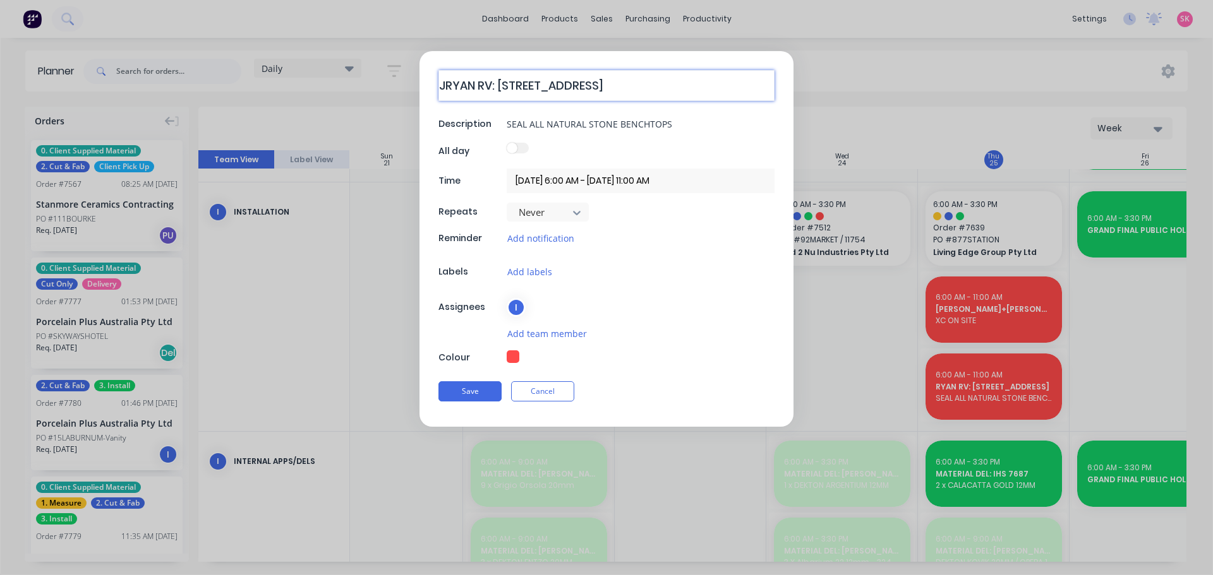
type textarea "JARYAN RV: [STREET_ADDRESS]"
type textarea "x"
type textarea "JAYRYAN RV: [STREET_ADDRESS]"
type textarea "x"
type textarea "[PERSON_NAME]+[PERSON_NAME]: [STREET_ADDRESS]"
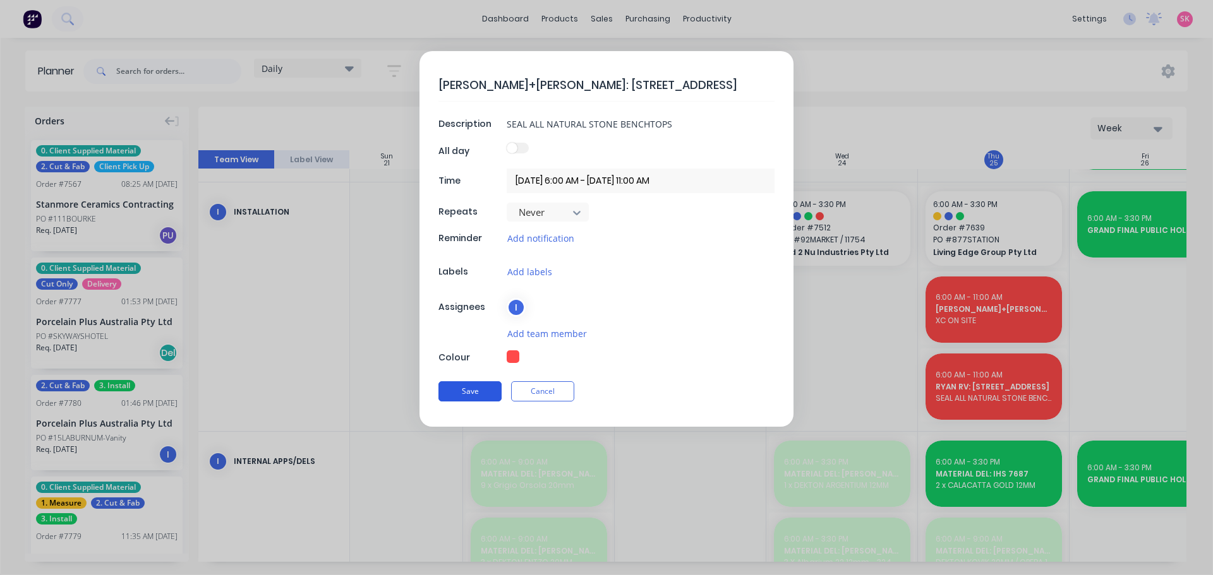
click at [449, 394] on button "Save" at bounding box center [469, 392] width 63 height 20
type textarea "x"
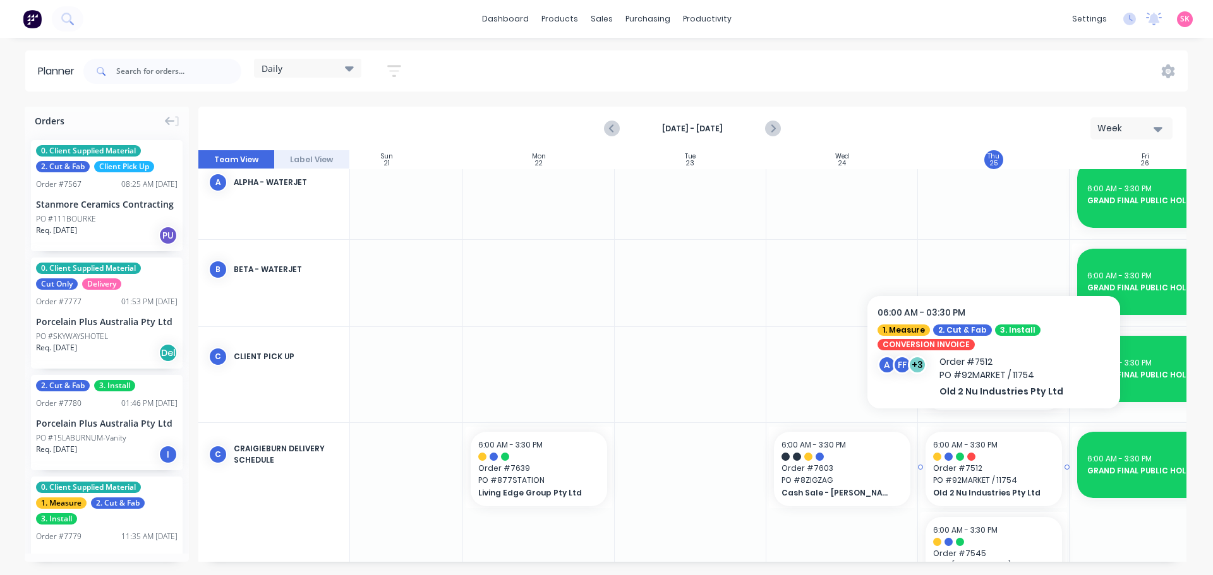
scroll to position [0, 39]
